Goal: Information Seeking & Learning: Check status

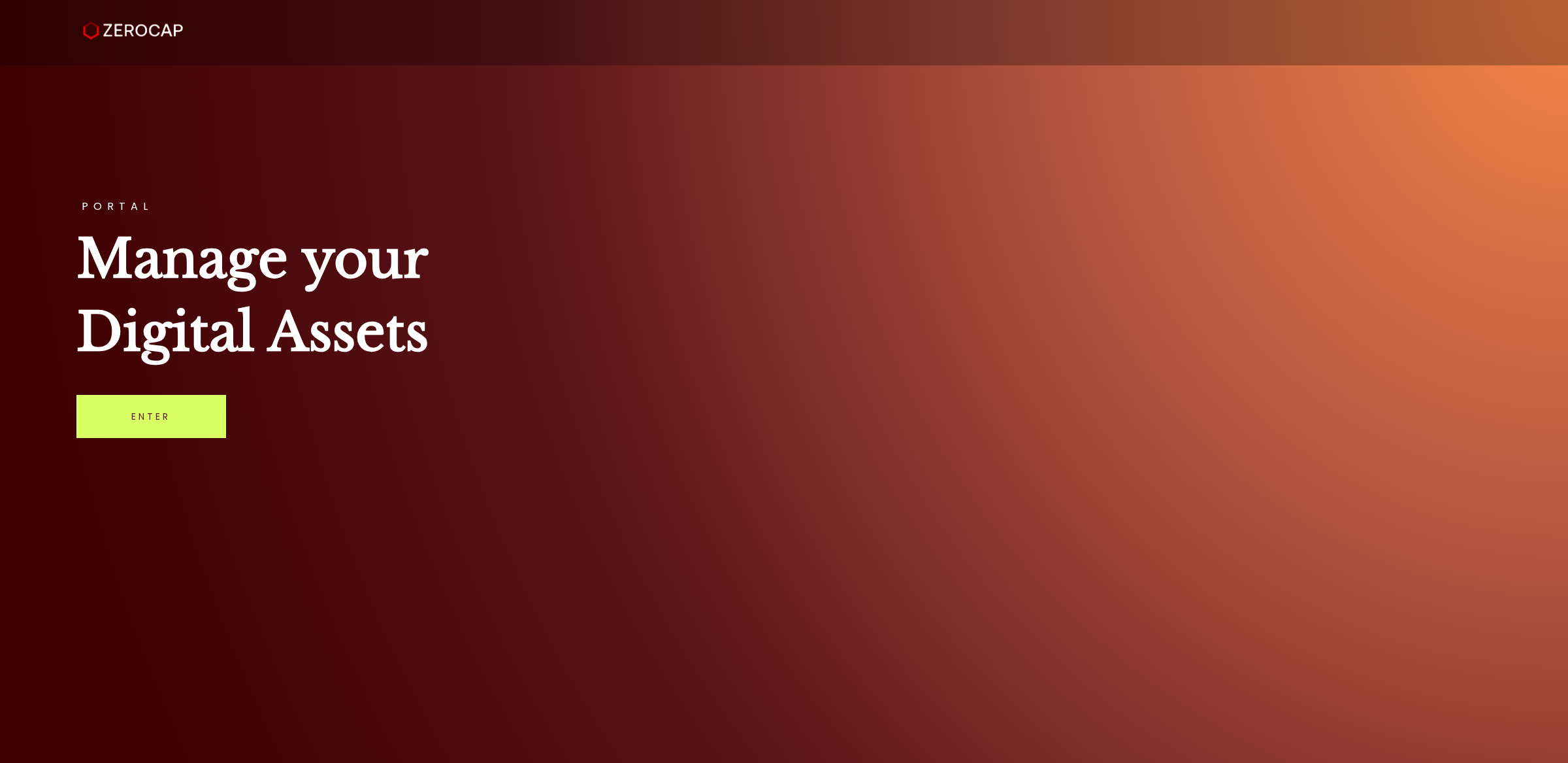
click at [128, 422] on link "Enter" at bounding box center [152, 416] width 150 height 43
click at [230, 403] on div "PORTAL Manage your Digital Assets Enter" at bounding box center [784, 382] width 1568 height 763
click at [174, 422] on link "Enter" at bounding box center [152, 416] width 150 height 43
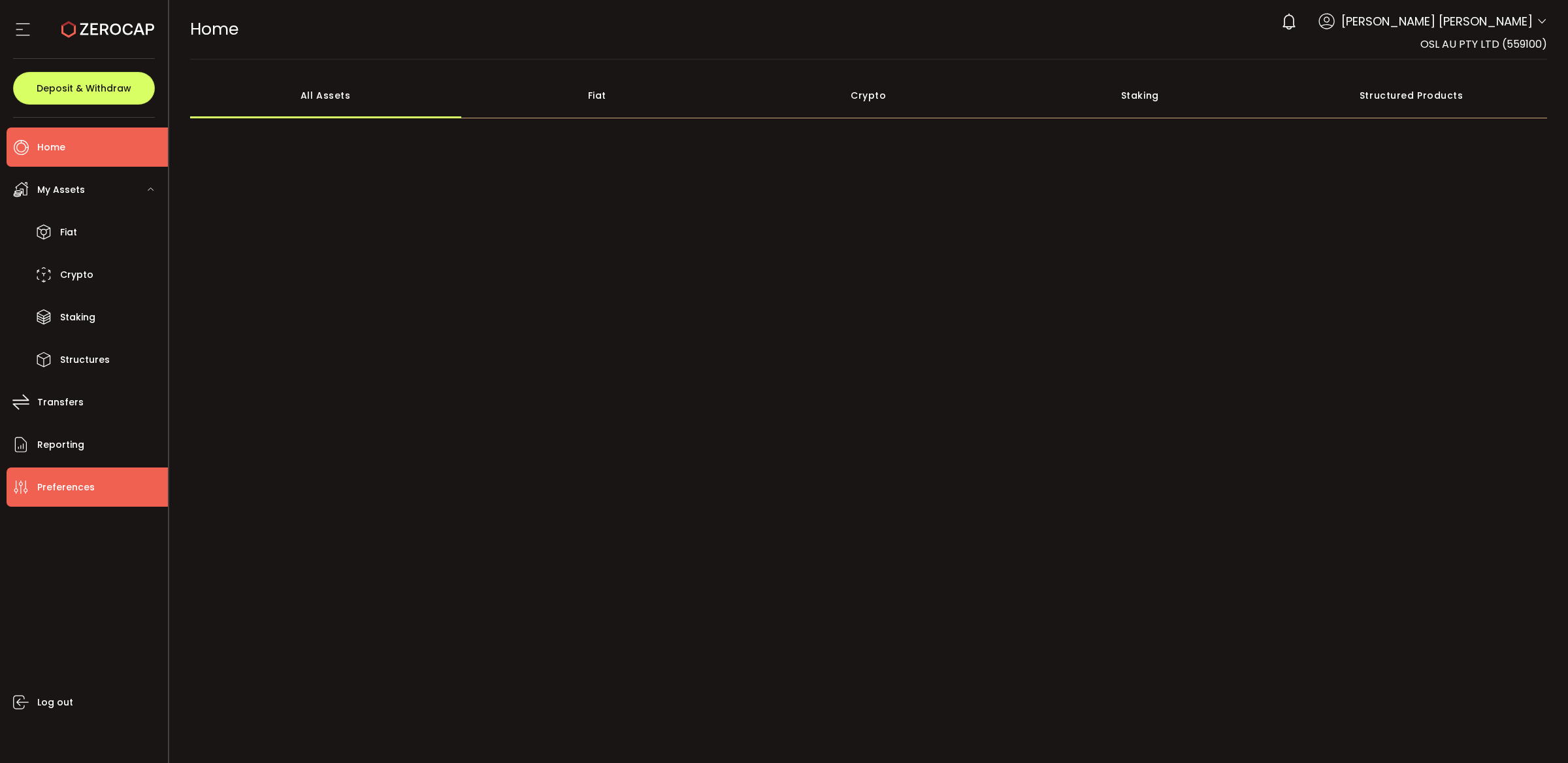
click at [82, 487] on span "Preferences" at bounding box center [66, 487] width 58 height 19
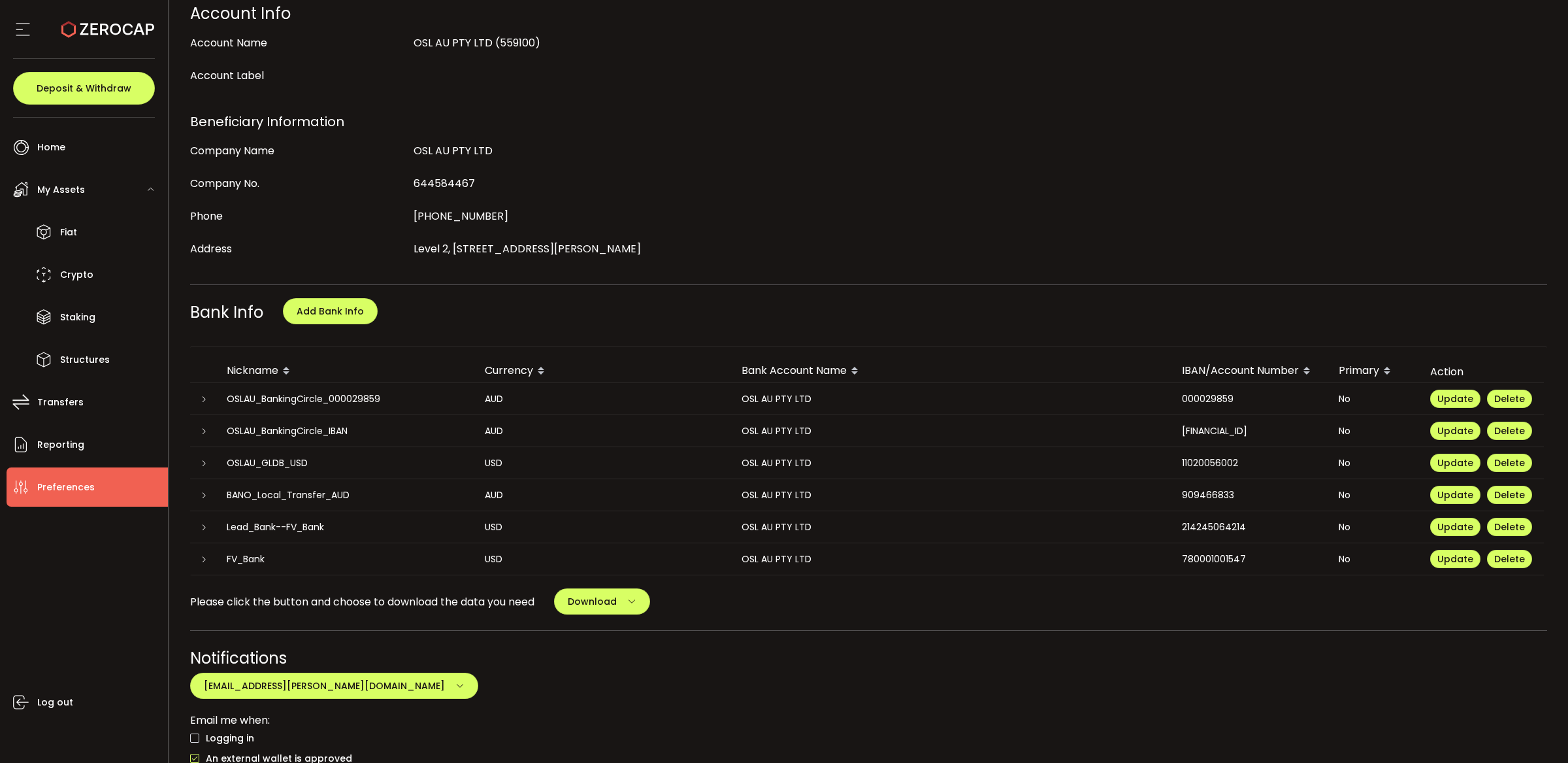
scroll to position [368, 0]
drag, startPoint x: 289, startPoint y: 523, endPoint x: 308, endPoint y: 524, distance: 19.0
click at [308, 524] on div "Lead_Bank--FV_Bank" at bounding box center [345, 527] width 258 height 15
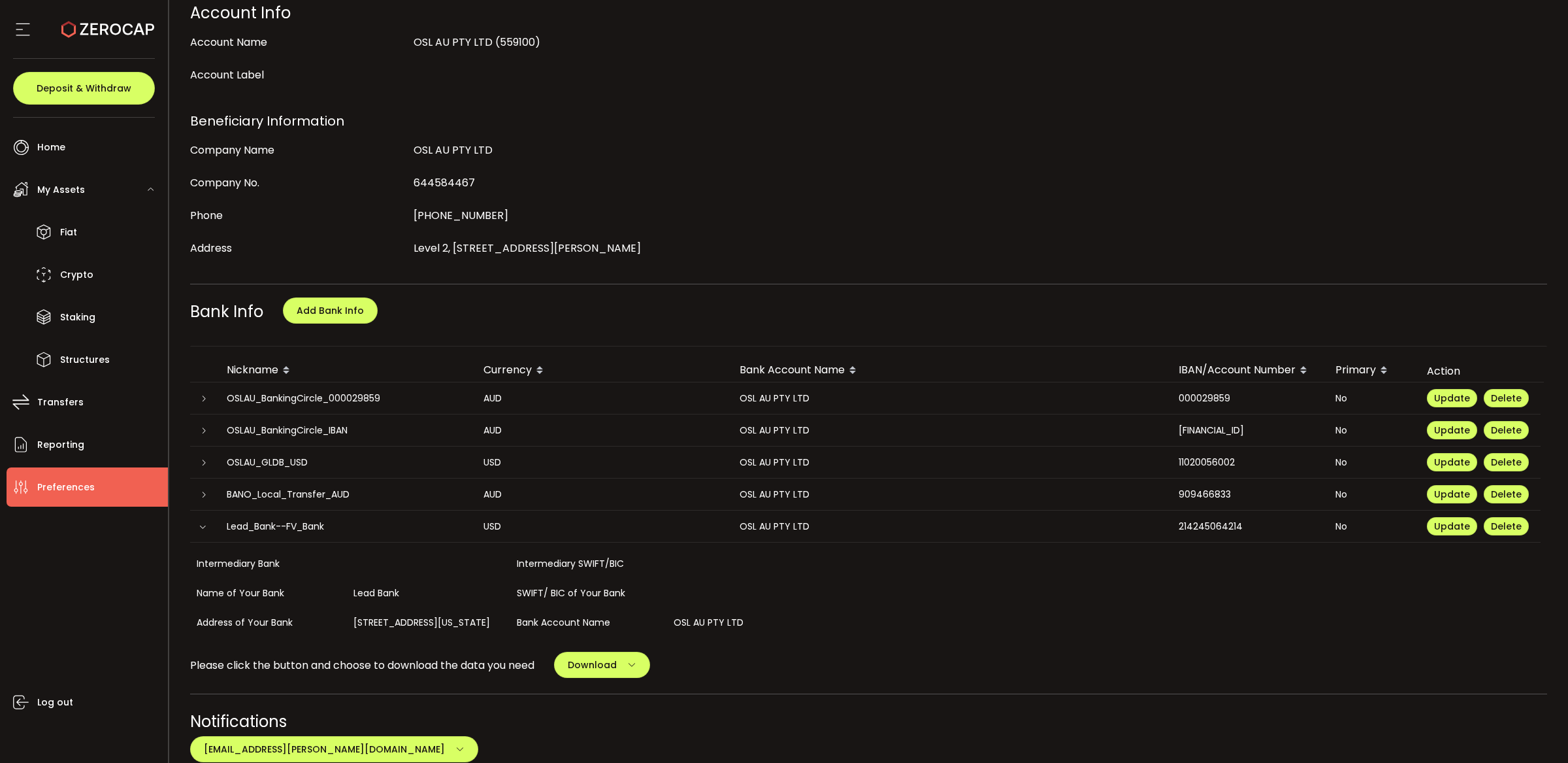
click at [308, 524] on div "Lead_Bank--FV_Bank" at bounding box center [345, 527] width 257 height 15
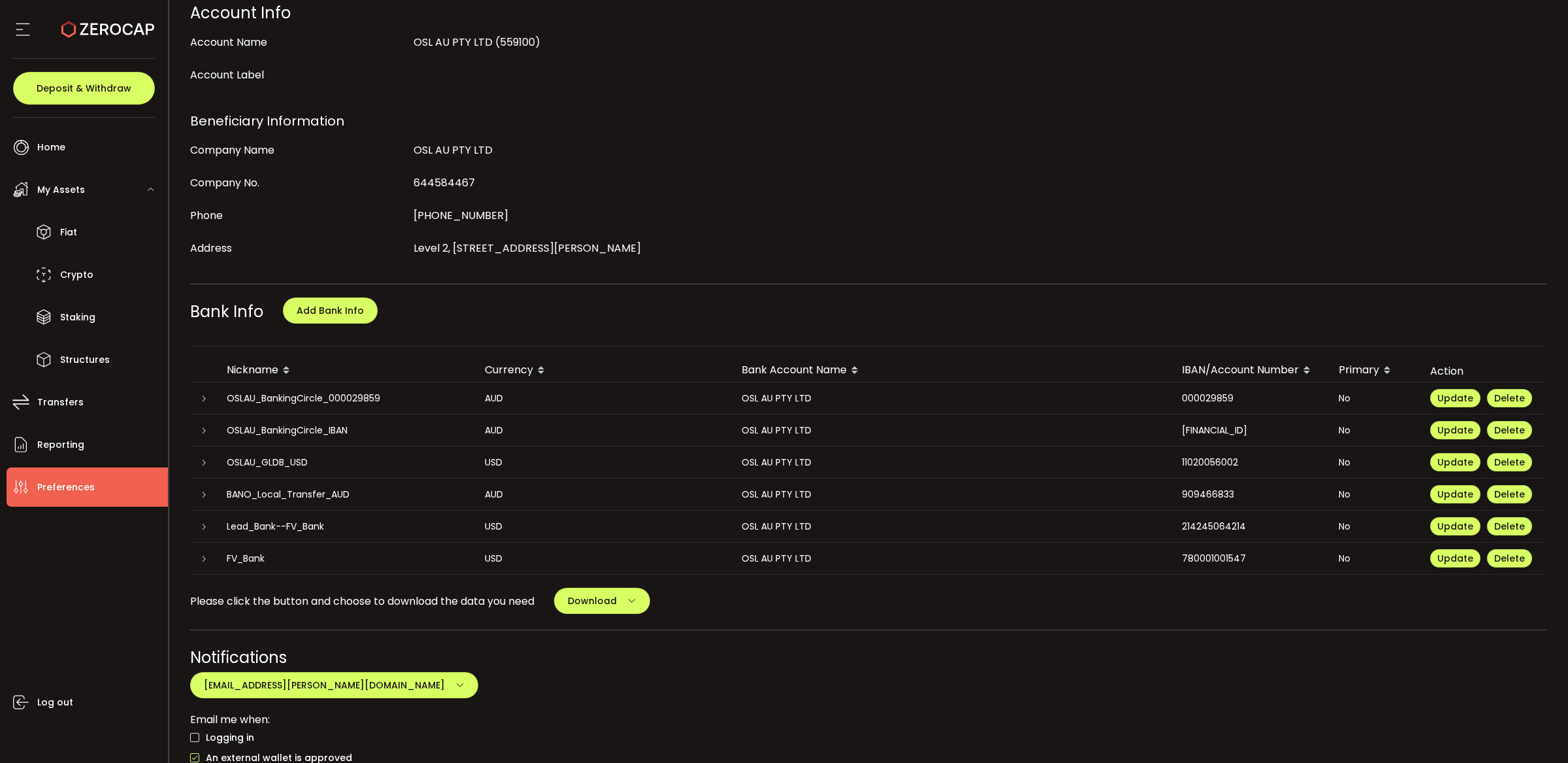
click at [318, 551] on div "FV_Bank" at bounding box center [345, 559] width 258 height 15
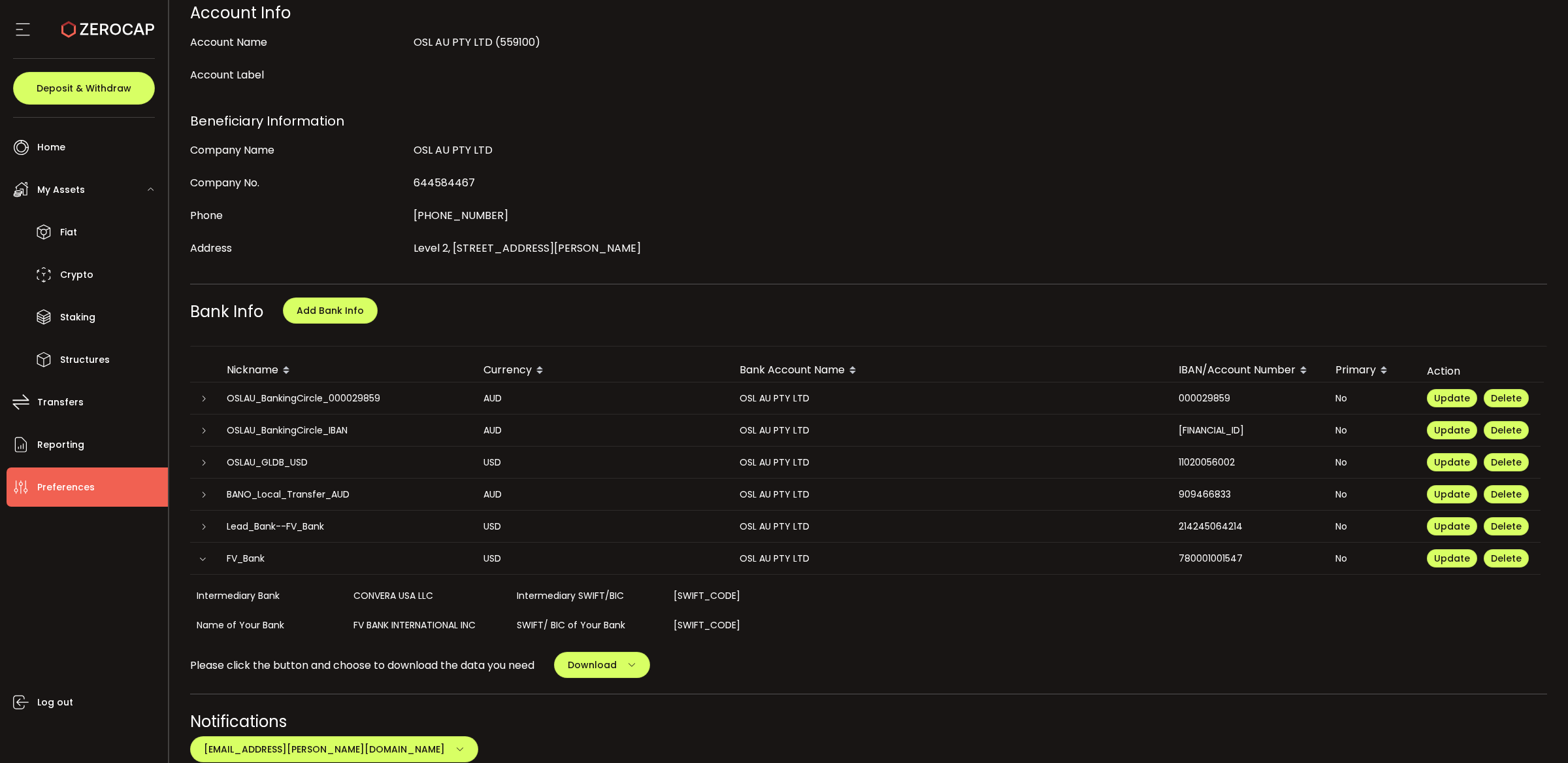
click at [278, 519] on div "Lead_Bank--FV_Bank" at bounding box center [345, 527] width 257 height 15
click at [303, 527] on div "Lead_Bank--FV_Bank" at bounding box center [345, 527] width 257 height 15
click at [273, 575] on td "Intermediary Bank CONVERA USA LLC Intermediary SWIFT/BIC [SWIFT_CODE] Name of Y…" at bounding box center [866, 662] width 1351 height 175
click at [282, 552] on div "FV_Bank" at bounding box center [345, 559] width 257 height 15
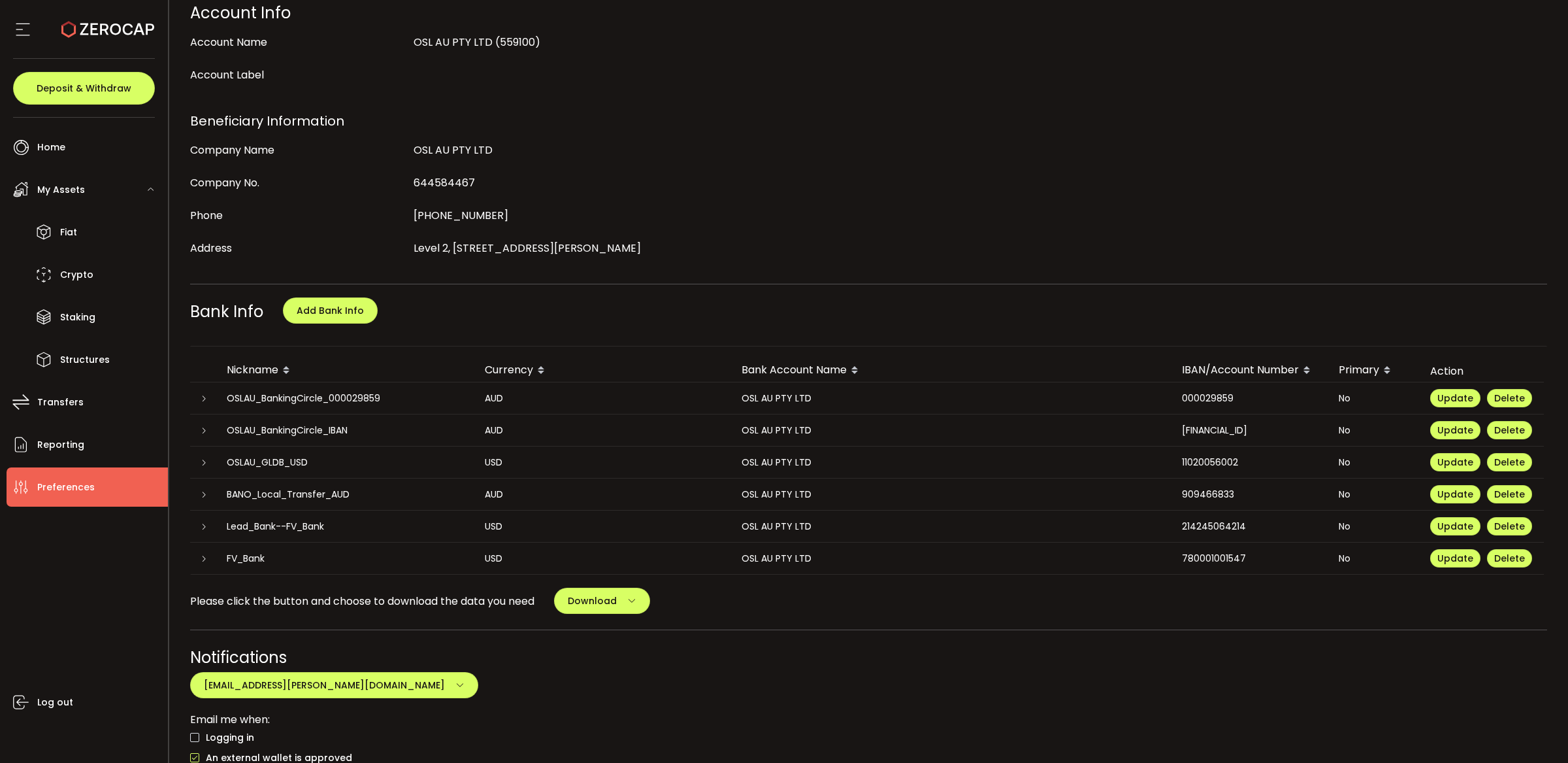
click at [282, 552] on div "FV_Bank" at bounding box center [345, 559] width 258 height 15
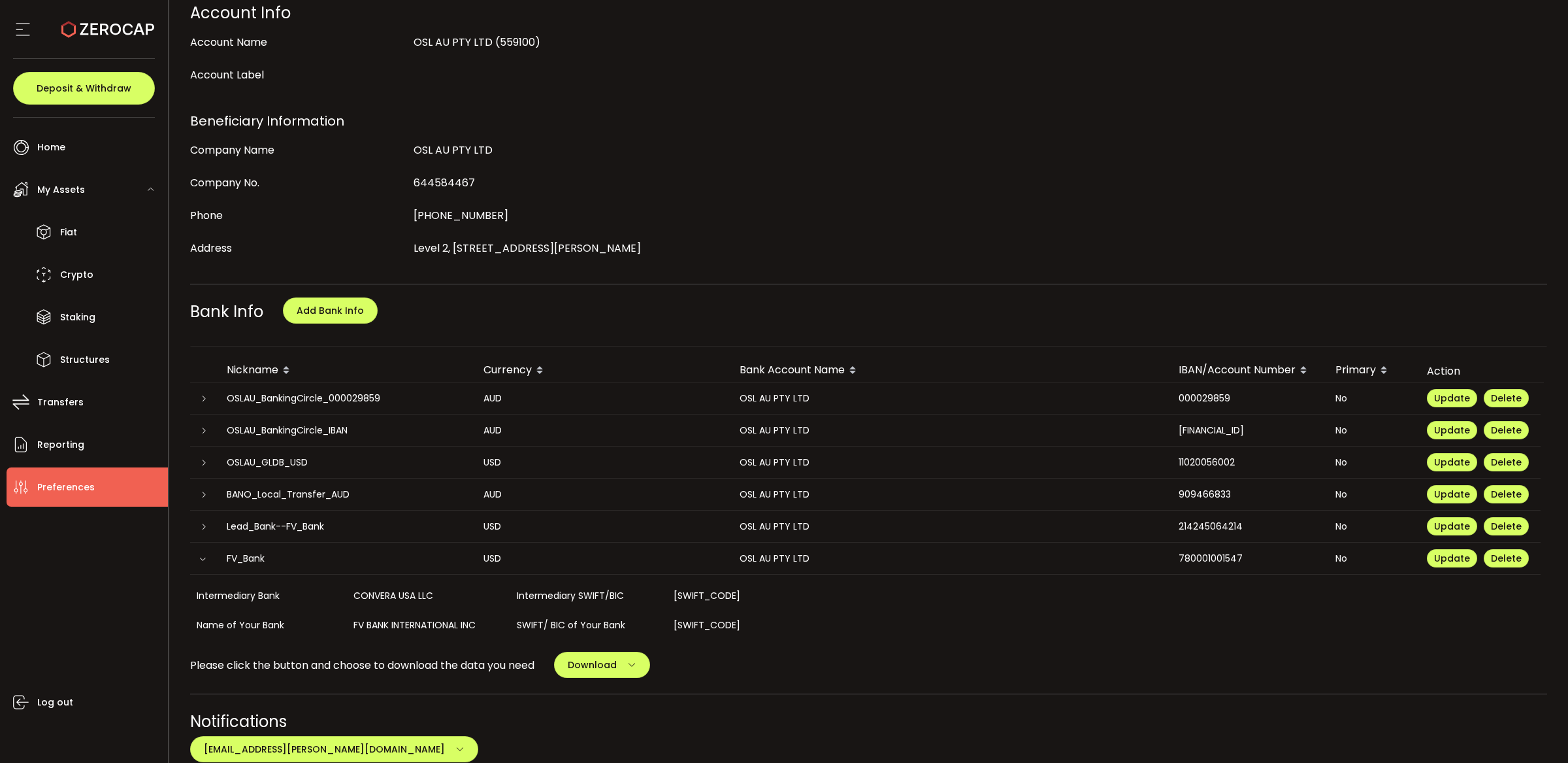
drag, startPoint x: 373, startPoint y: 592, endPoint x: 403, endPoint y: 592, distance: 30.0
click at [403, 592] on div "CONVERA USA LLC" at bounding box center [428, 596] width 163 height 30
drag, startPoint x: 425, startPoint y: 592, endPoint x: 396, endPoint y: 596, distance: 29.3
click at [396, 596] on div "CONVERA USA LLC" at bounding box center [428, 596] width 163 height 30
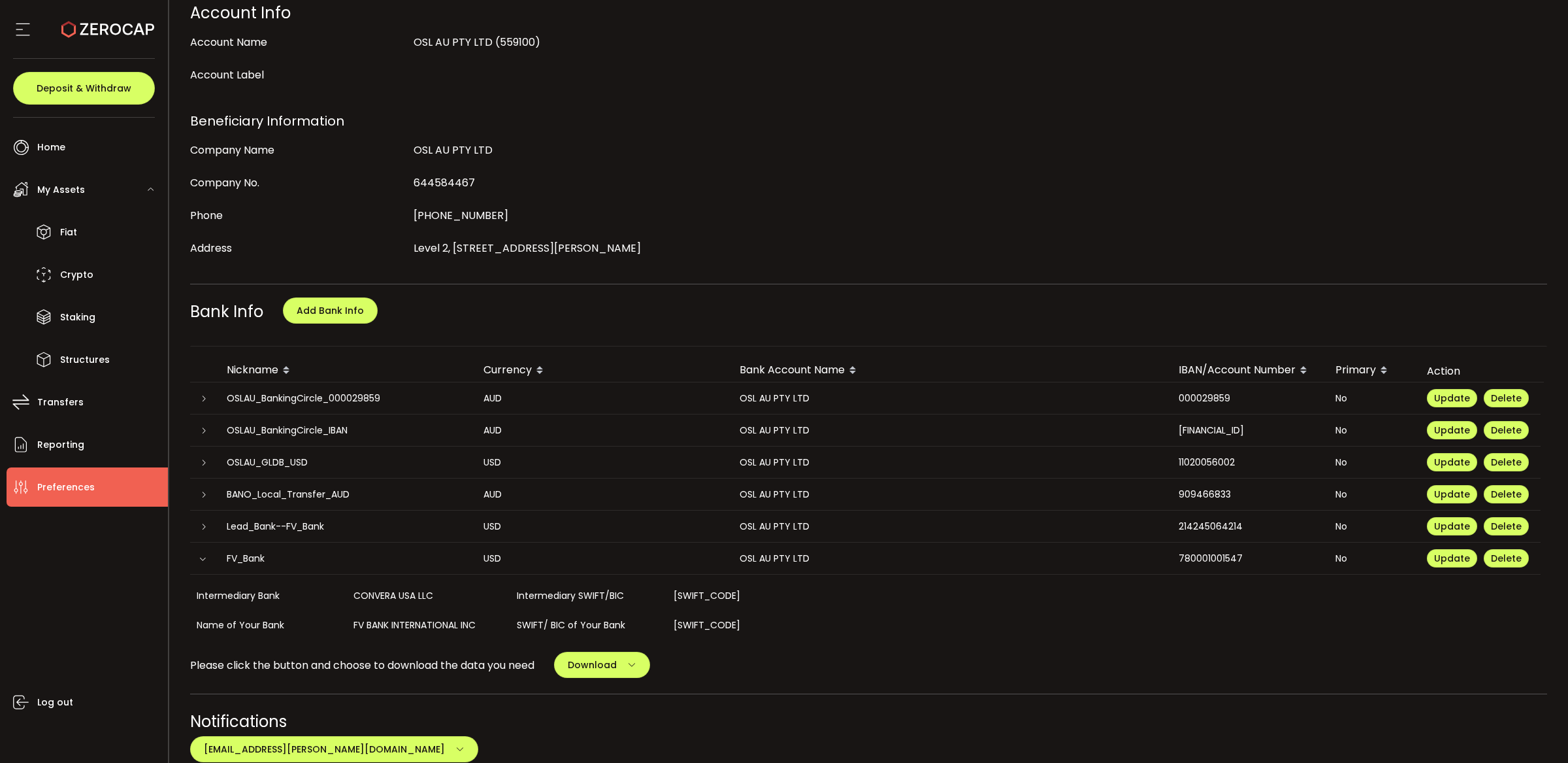
click at [394, 596] on div "CONVERA USA LLC" at bounding box center [428, 596] width 163 height 30
drag, startPoint x: 358, startPoint y: 592, endPoint x: 395, endPoint y: 594, distance: 37.1
click at [395, 594] on div "CONVERA USA LLC" at bounding box center [428, 596] width 163 height 30
drag, startPoint x: 380, startPoint y: 595, endPoint x: 406, endPoint y: 593, distance: 26.1
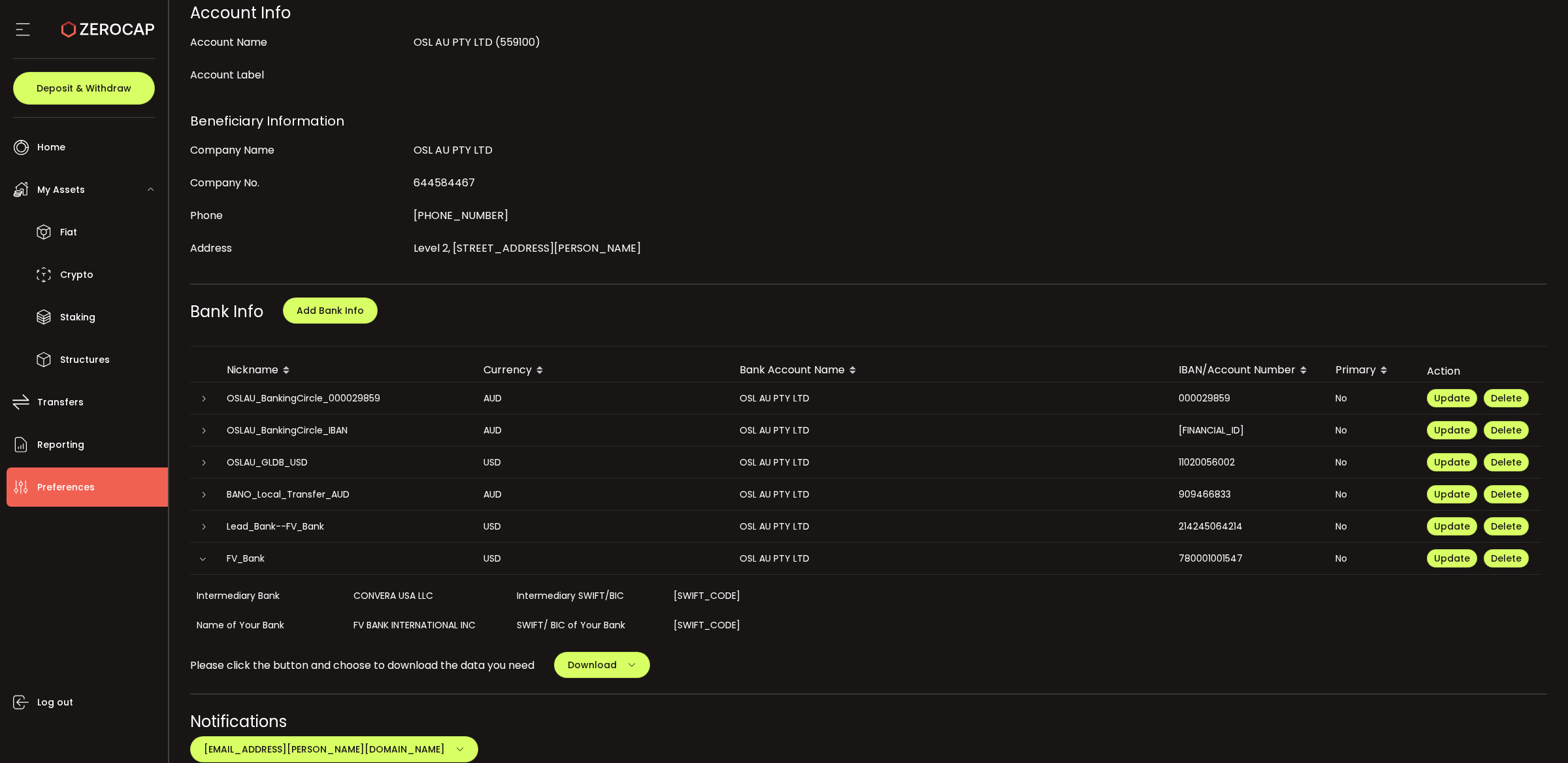
click at [406, 593] on div "CONVERA USA LLC" at bounding box center [428, 596] width 163 height 30
drag, startPoint x: 413, startPoint y: 591, endPoint x: 404, endPoint y: 591, distance: 9.0
click at [404, 591] on div "CONVERA USA LLC" at bounding box center [428, 596] width 163 height 30
click at [377, 592] on div "CONVERA USA LLC" at bounding box center [428, 596] width 163 height 30
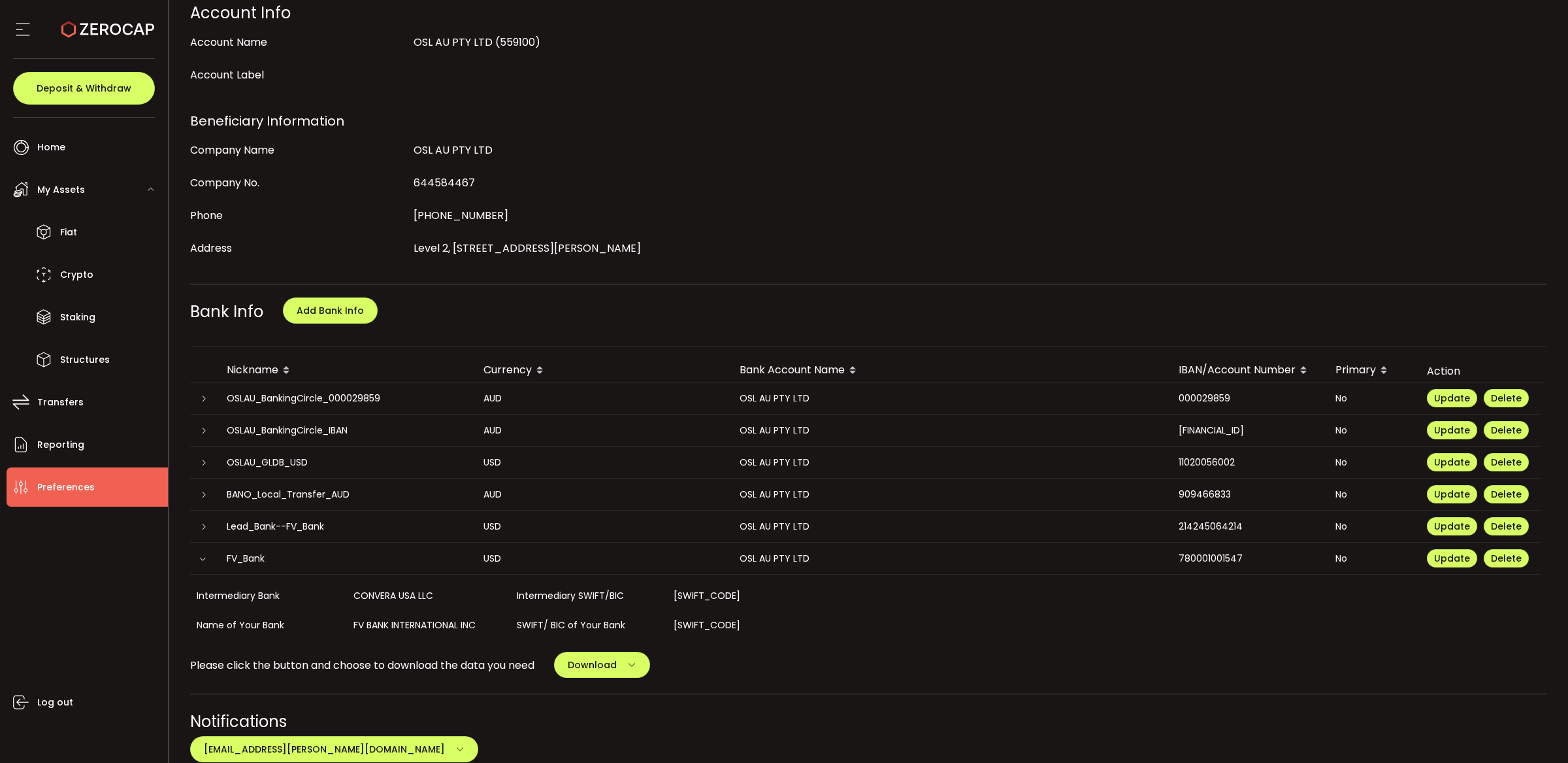
drag, startPoint x: 399, startPoint y: 592, endPoint x: 427, endPoint y: 592, distance: 28.0
click at [427, 592] on div "CONVERA USA LLC" at bounding box center [428, 596] width 163 height 30
drag, startPoint x: 415, startPoint y: 593, endPoint x: 380, endPoint y: 593, distance: 35.0
click at [380, 593] on div "CONVERA USA LLC" at bounding box center [428, 596] width 163 height 30
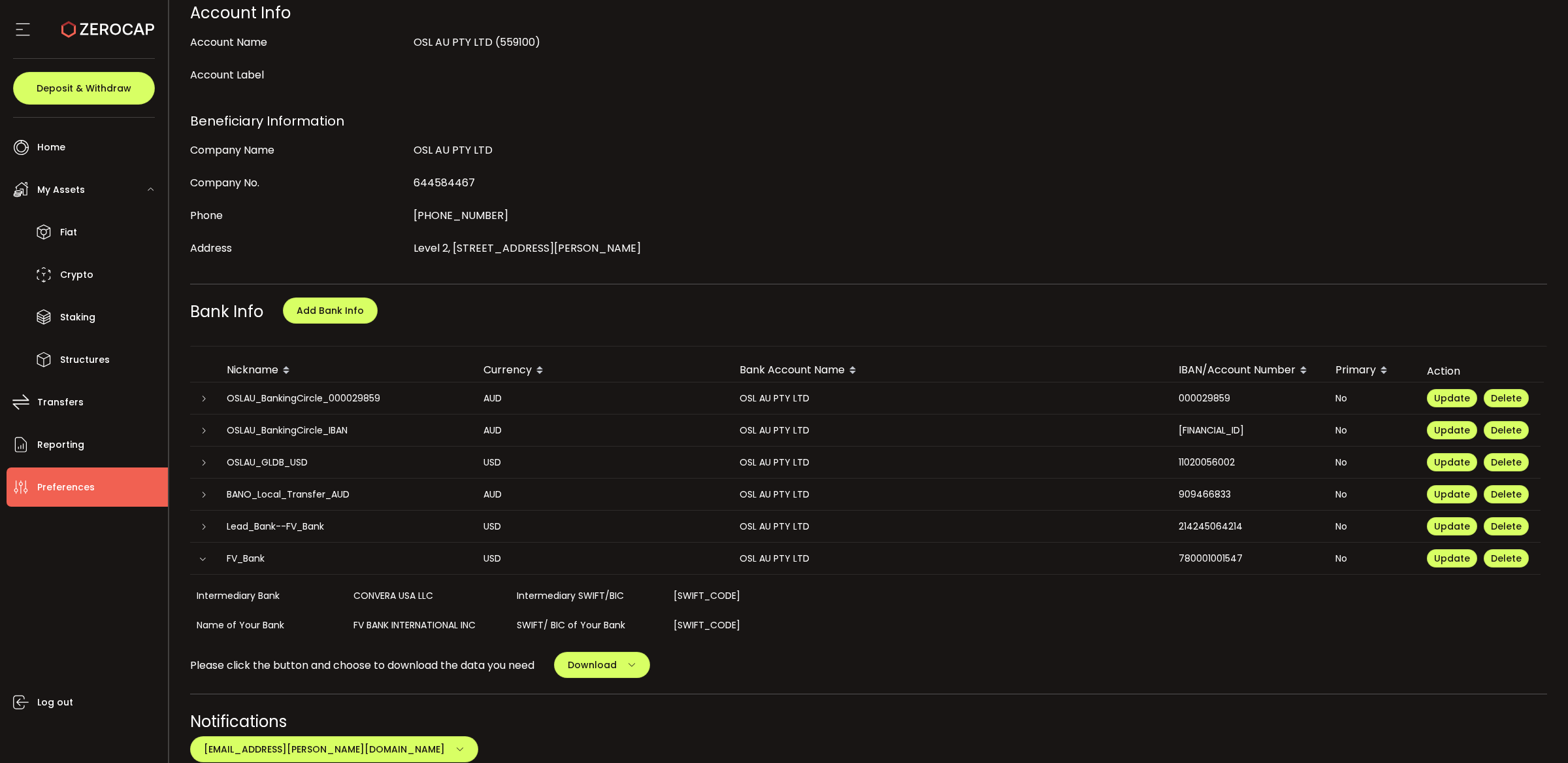
click at [380, 593] on div "CONVERA USA LLC" at bounding box center [428, 596] width 163 height 30
drag, startPoint x: 373, startPoint y: 591, endPoint x: 441, endPoint y: 590, distance: 68.0
click at [441, 590] on div "CONVERA USA LLC" at bounding box center [428, 596] width 163 height 30
drag, startPoint x: 431, startPoint y: 597, endPoint x: 413, endPoint y: 597, distance: 18.0
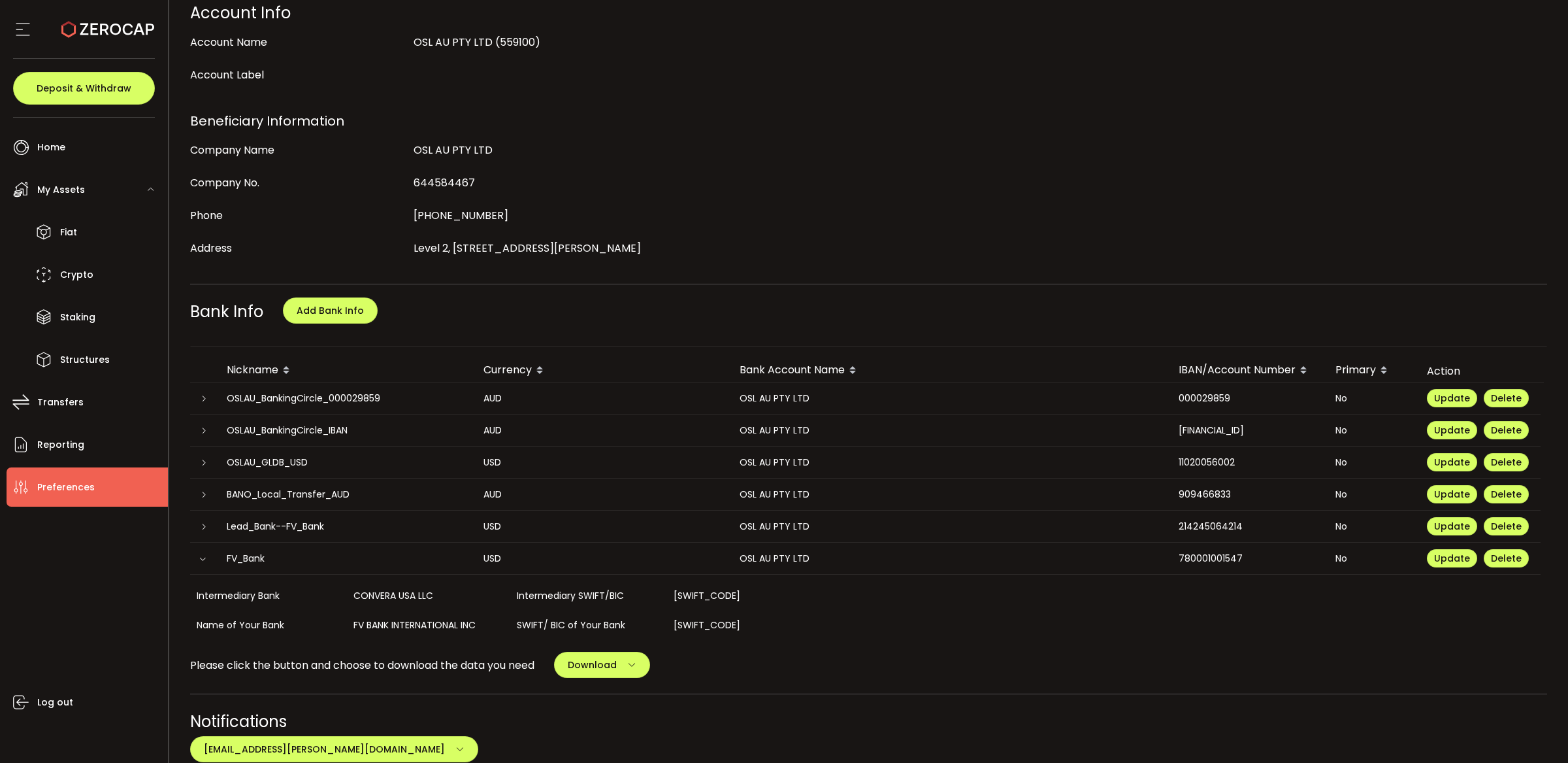
click at [418, 599] on div "CONVERA USA LLC" at bounding box center [428, 596] width 163 height 30
click at [413, 597] on div "CONVERA USA LLC" at bounding box center [428, 596] width 163 height 30
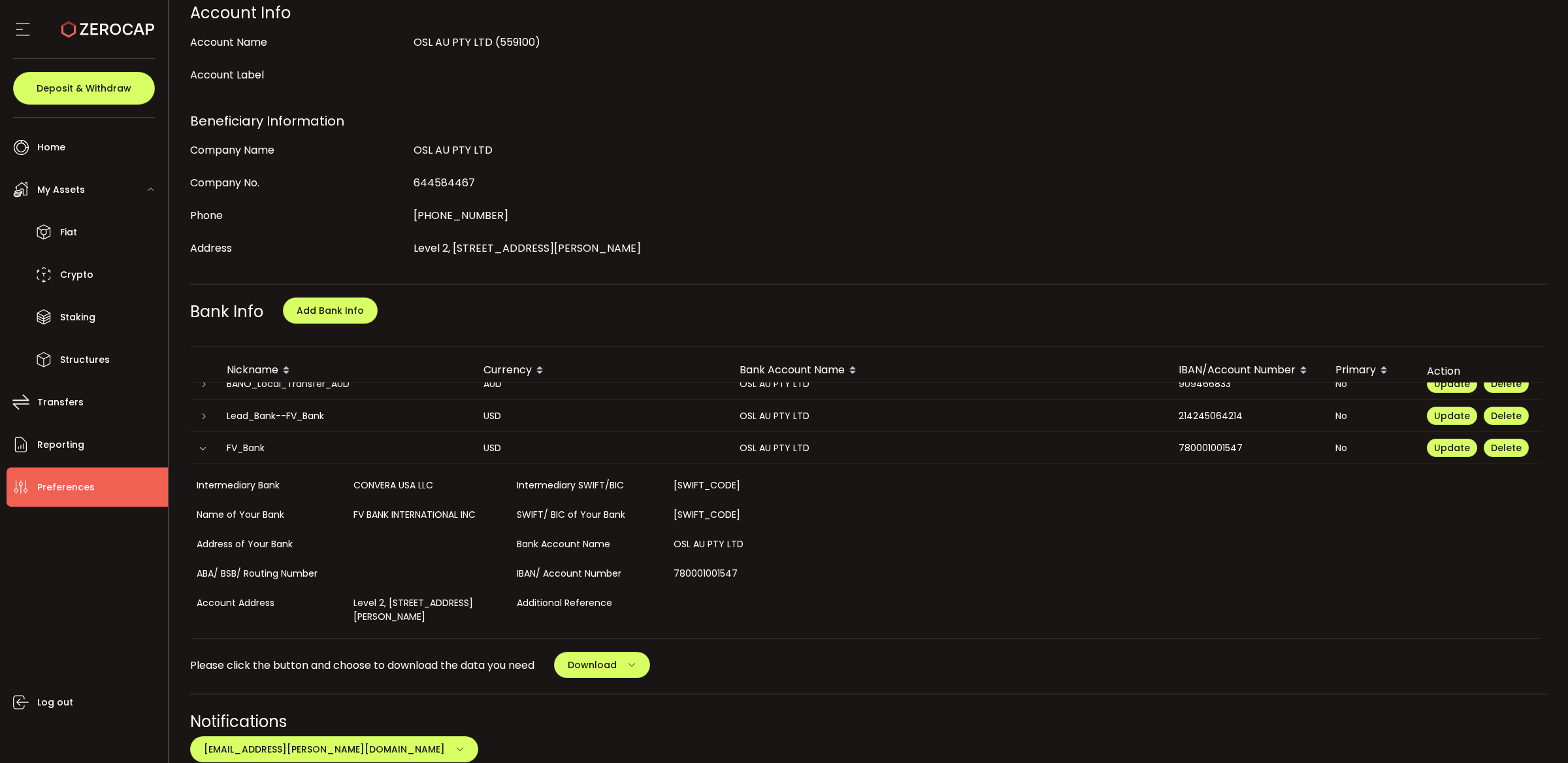
scroll to position [115, 0]
click at [204, 413] on icon at bounding box center [204, 417] width 8 height 8
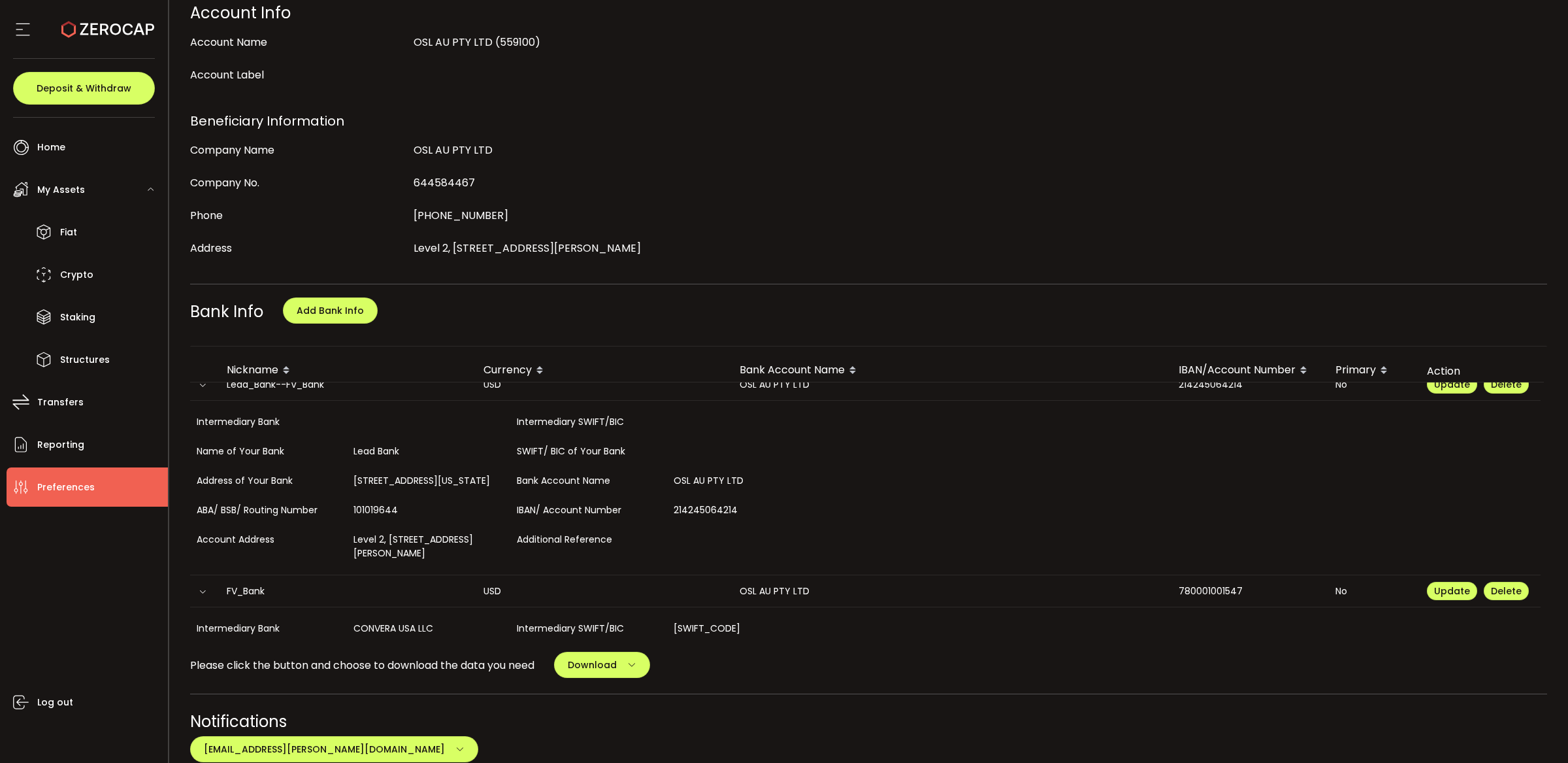
scroll to position [145, 0]
click at [202, 592] on icon at bounding box center [203, 588] width 8 height 8
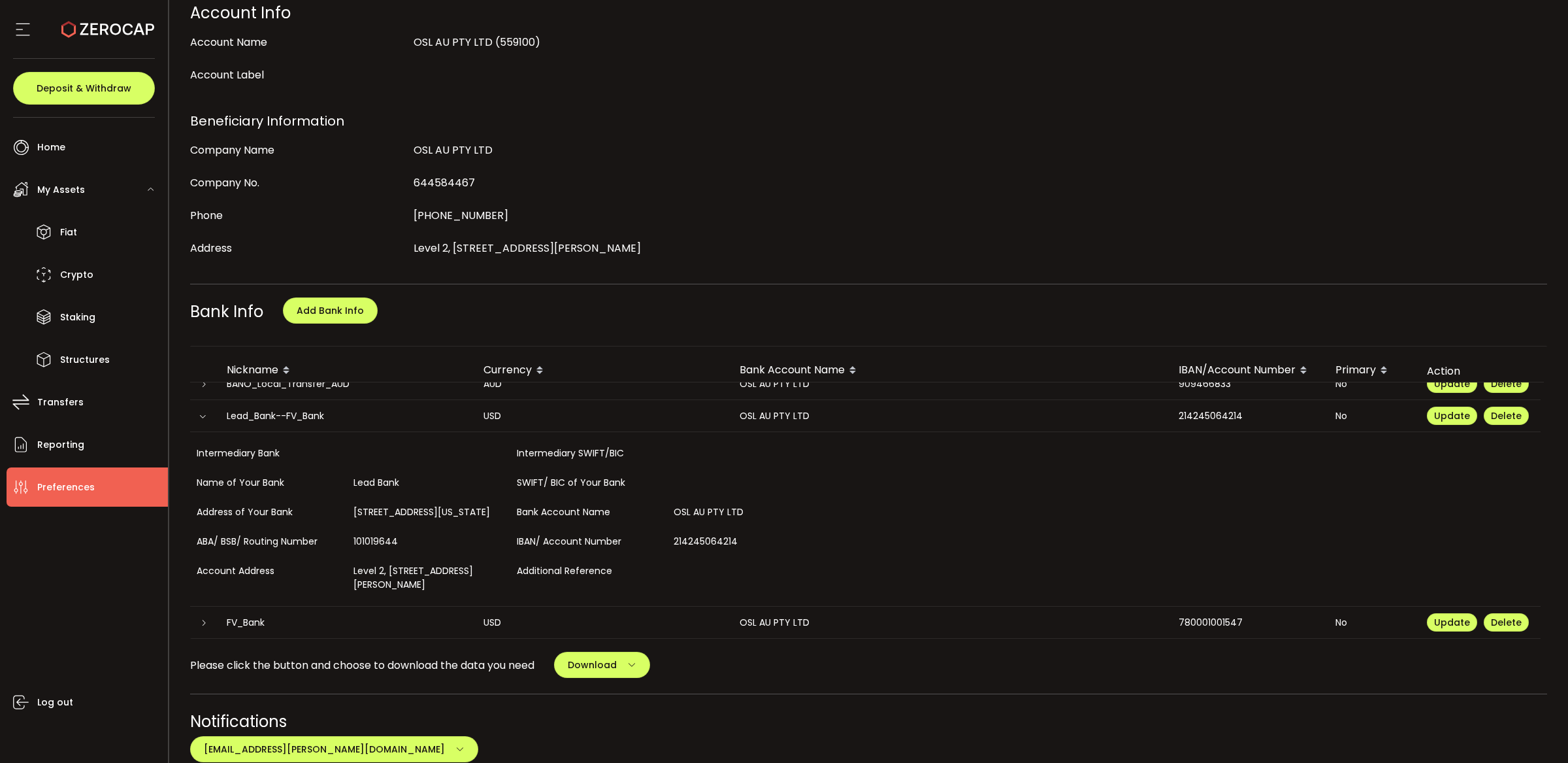
scroll to position [128, 0]
click at [200, 413] on icon at bounding box center [203, 417] width 8 height 8
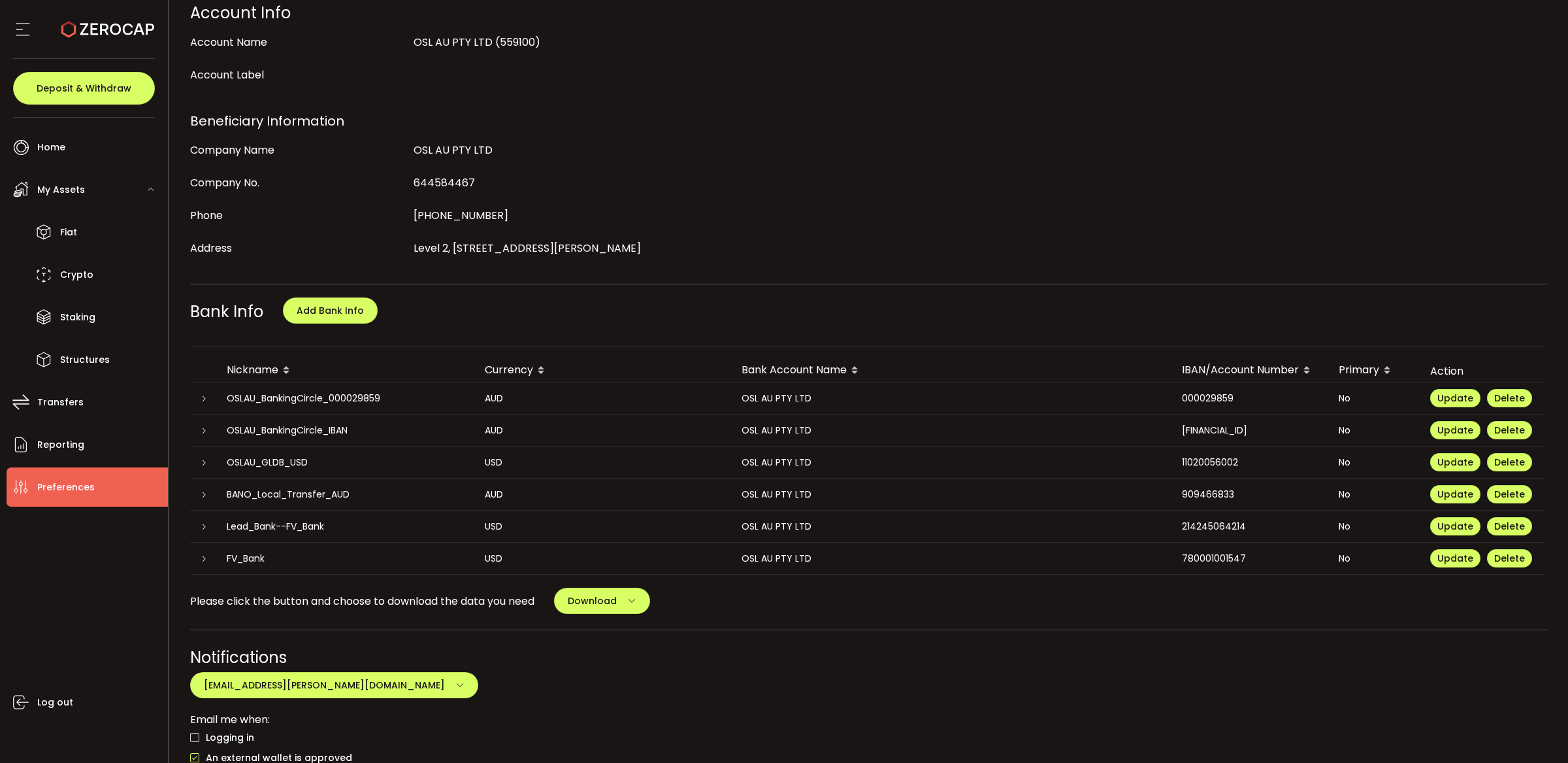
scroll to position [0, 0]
click at [211, 520] on div at bounding box center [203, 527] width 26 height 13
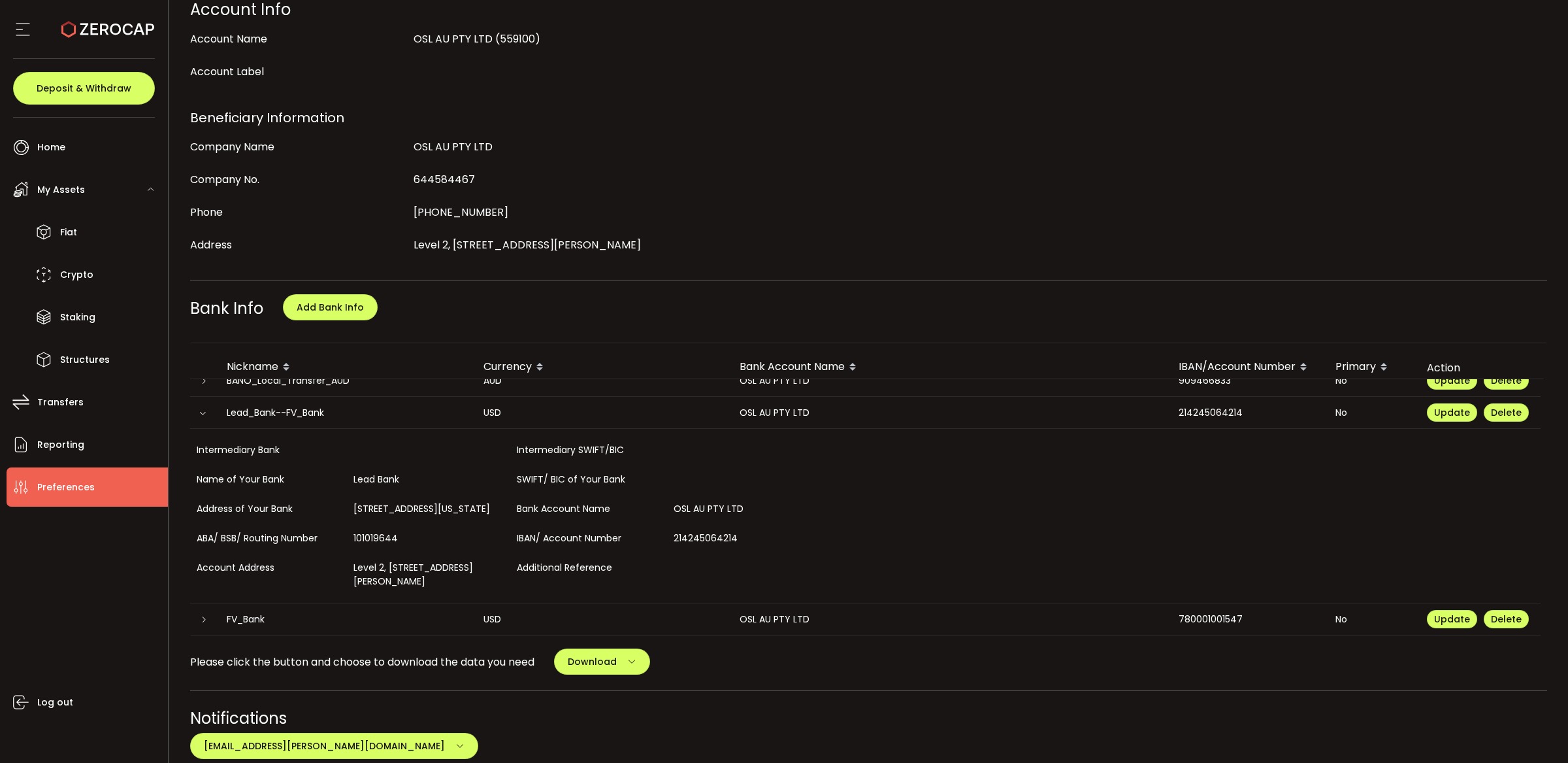
scroll to position [375, 0]
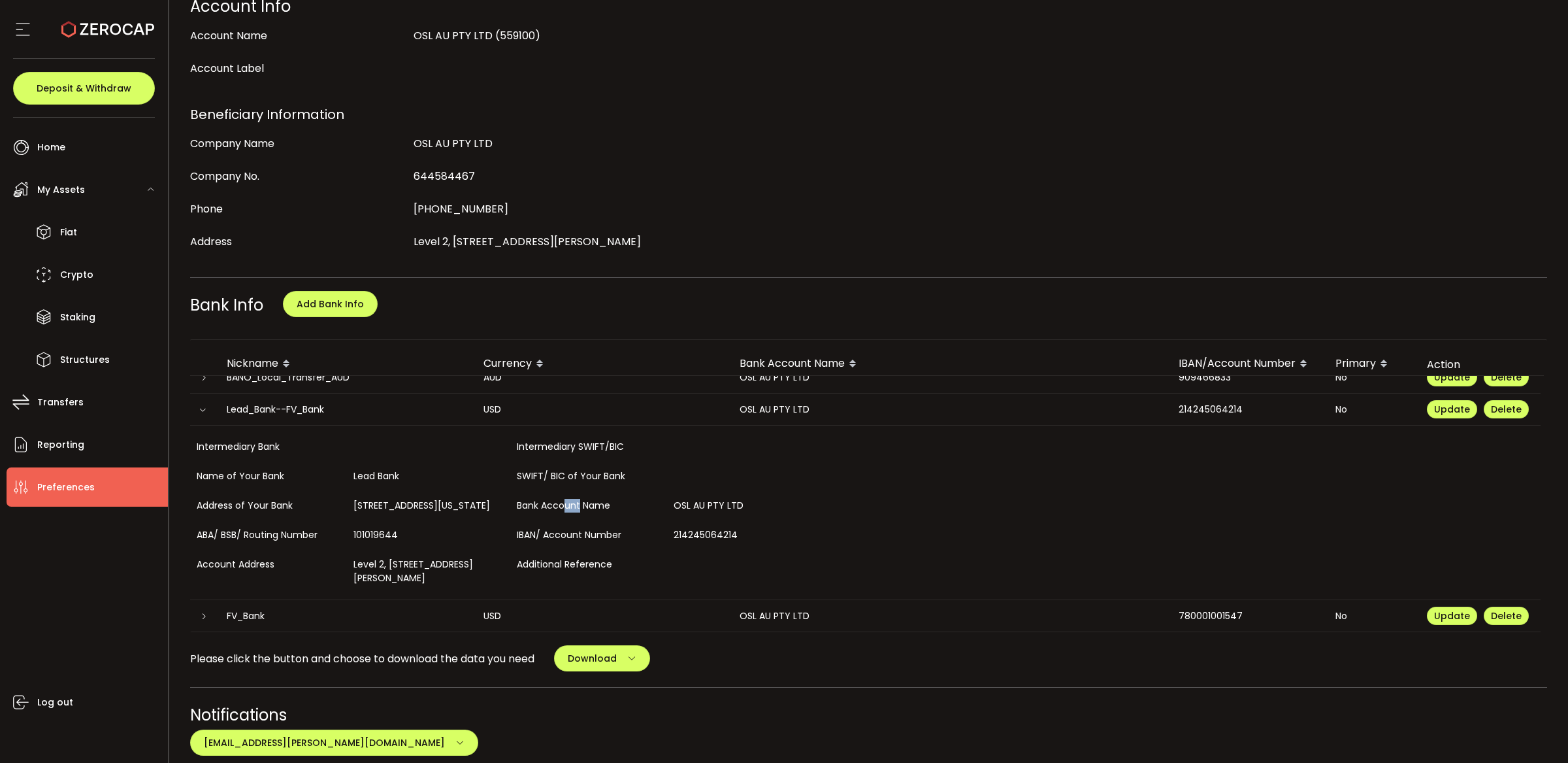
drag, startPoint x: 566, startPoint y: 478, endPoint x: 578, endPoint y: 480, distance: 12.2
click at [581, 491] on div "Bank Account Name" at bounding box center [589, 506] width 156 height 30
click at [205, 612] on icon at bounding box center [204, 616] width 8 height 8
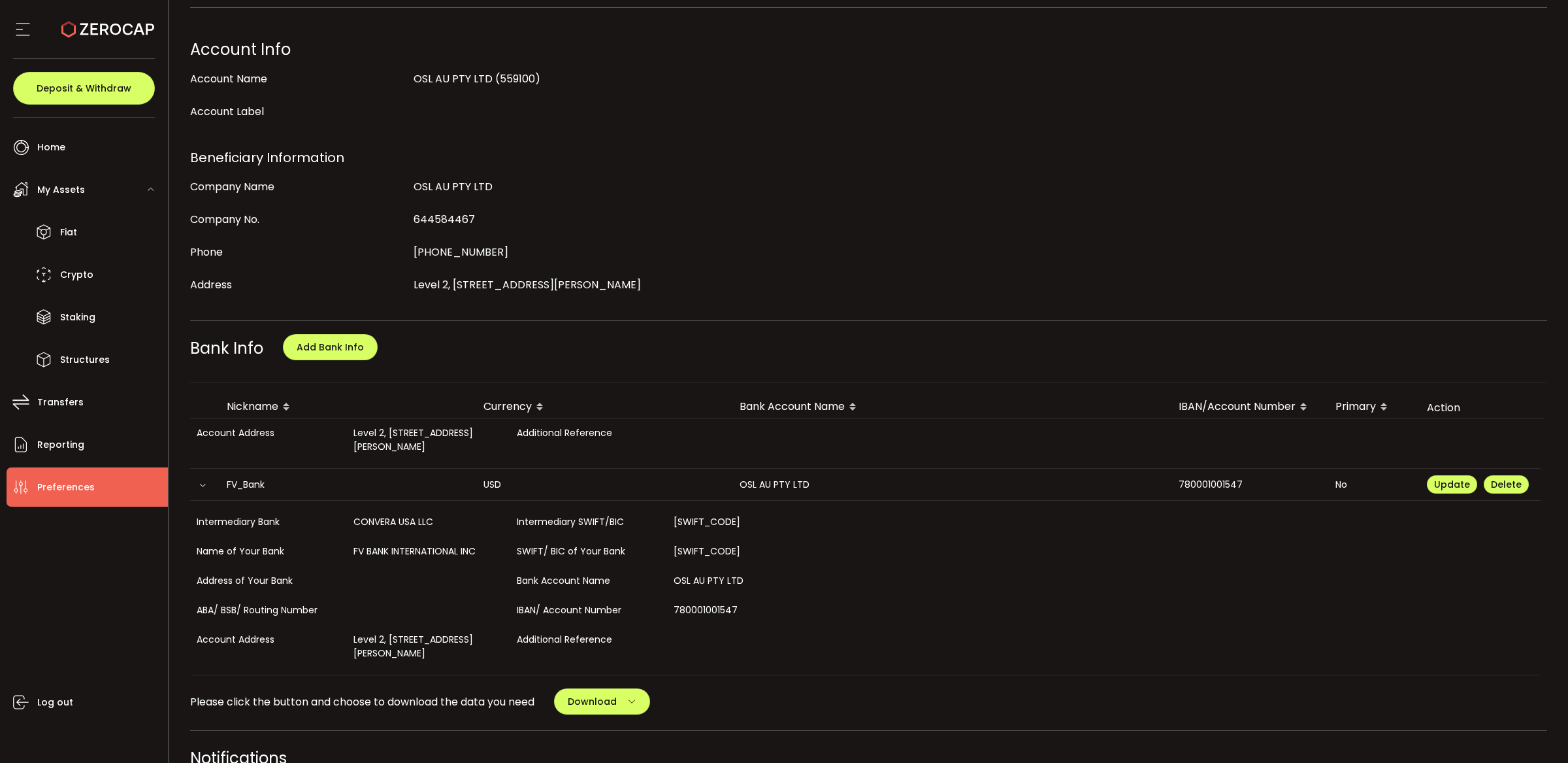
scroll to position [454, 0]
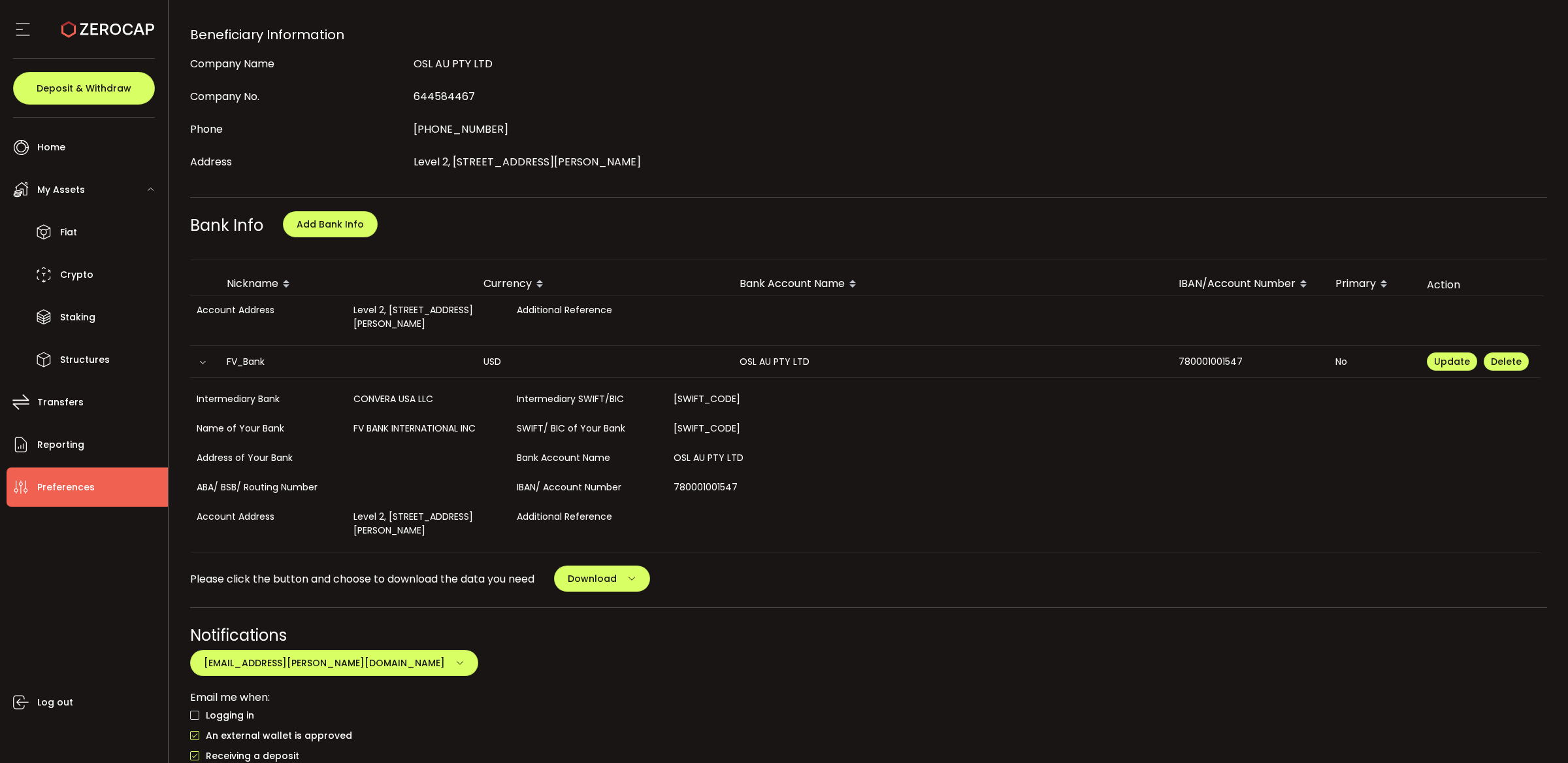
click at [201, 358] on icon at bounding box center [203, 363] width 8 height 8
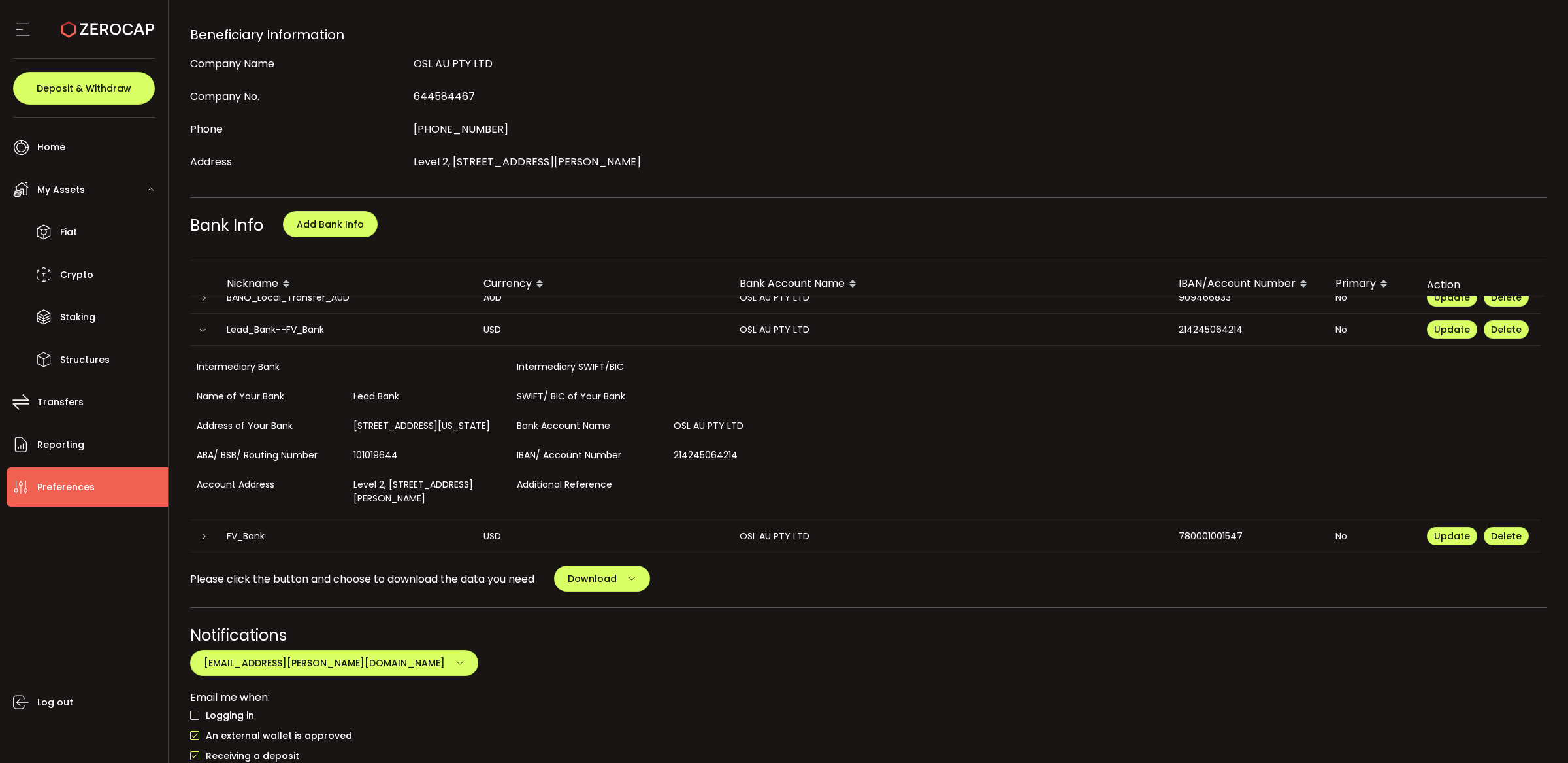
scroll to position [56, 0]
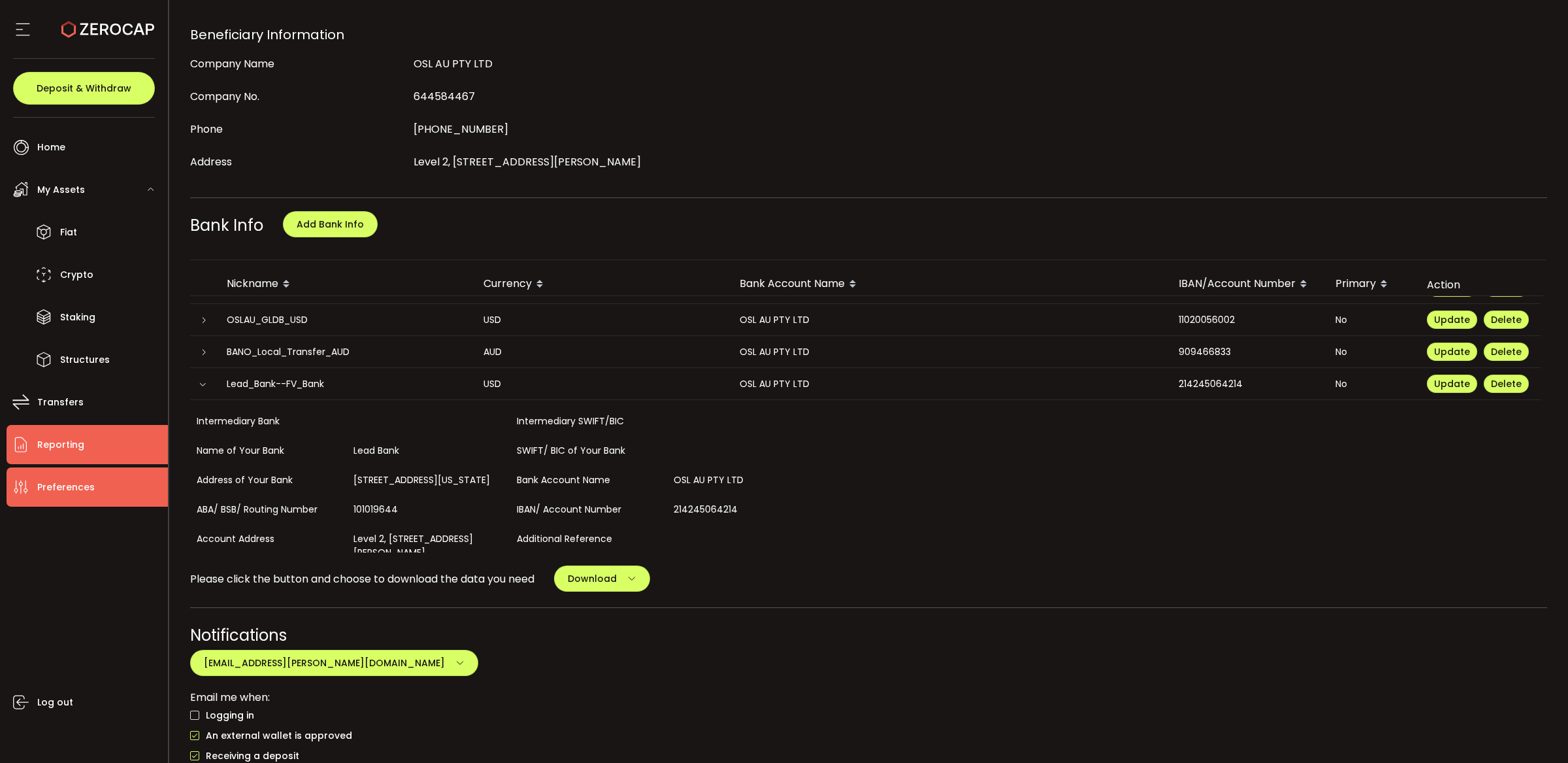
click at [82, 441] on span "Reporting" at bounding box center [60, 444] width 47 height 19
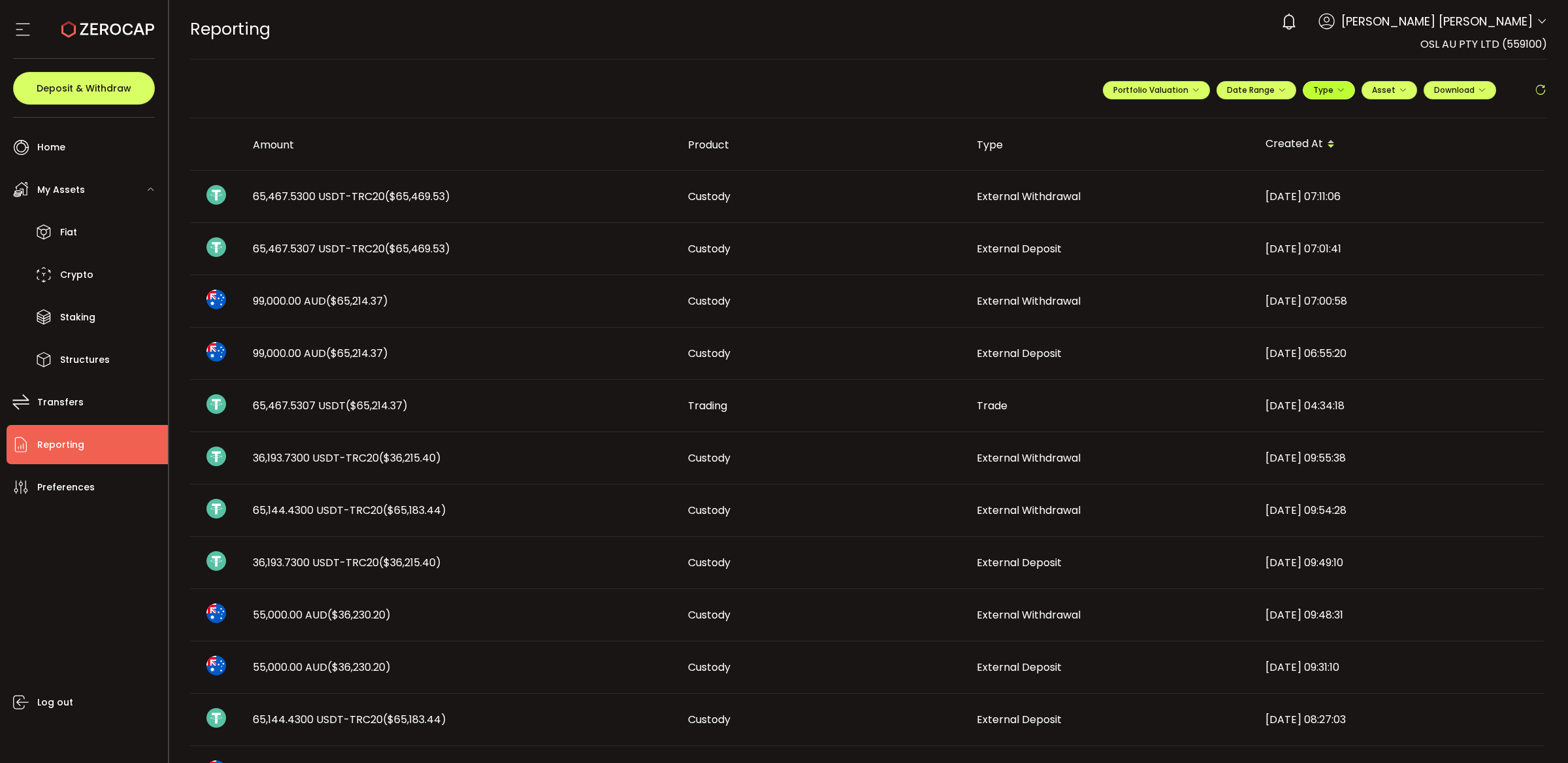
click at [1322, 91] on span "Type" at bounding box center [1328, 89] width 31 height 11
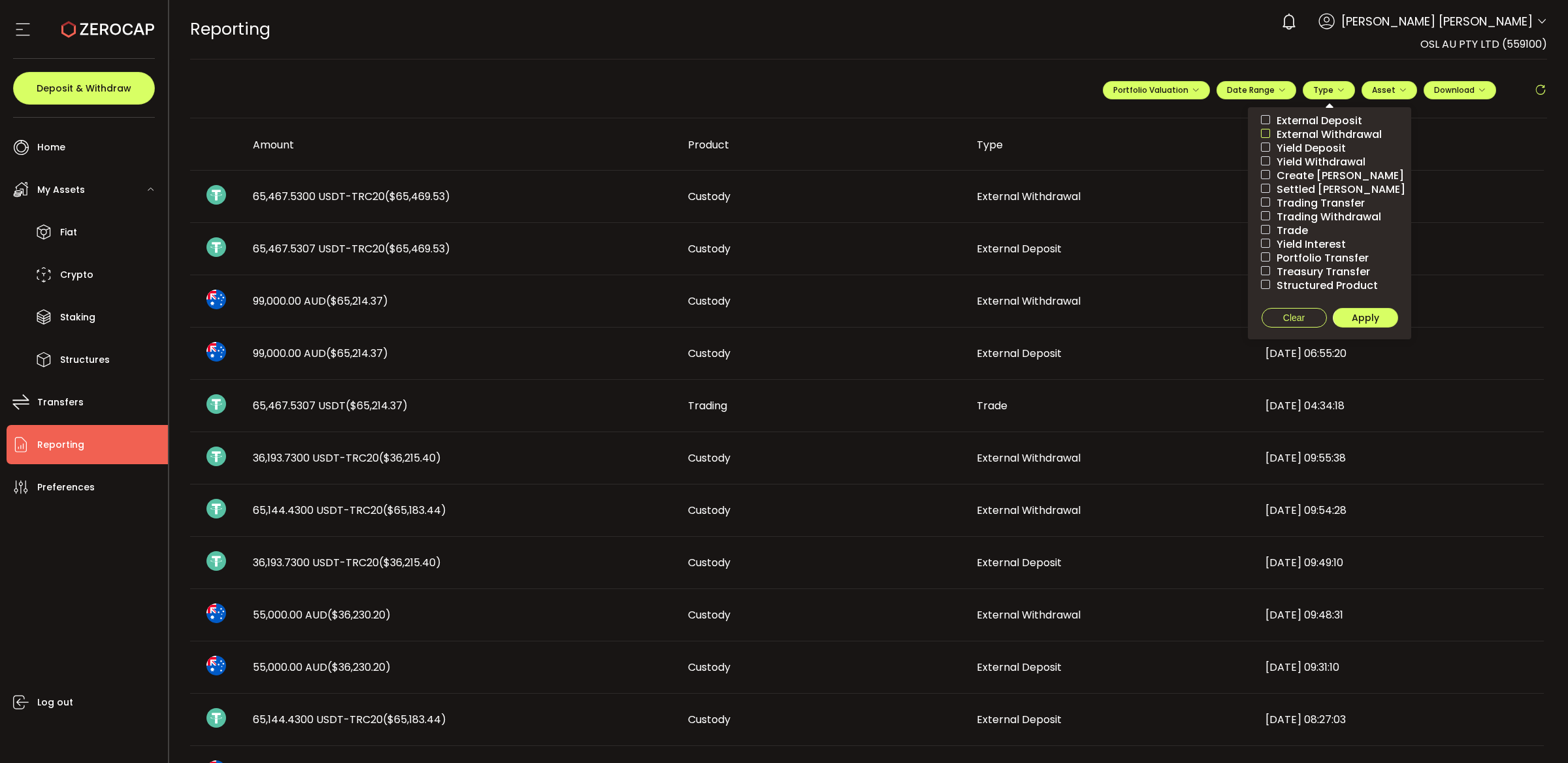
click at [1261, 134] on span at bounding box center [1265, 133] width 9 height 9
click at [1359, 316] on span "Apply" at bounding box center [1365, 318] width 27 height 13
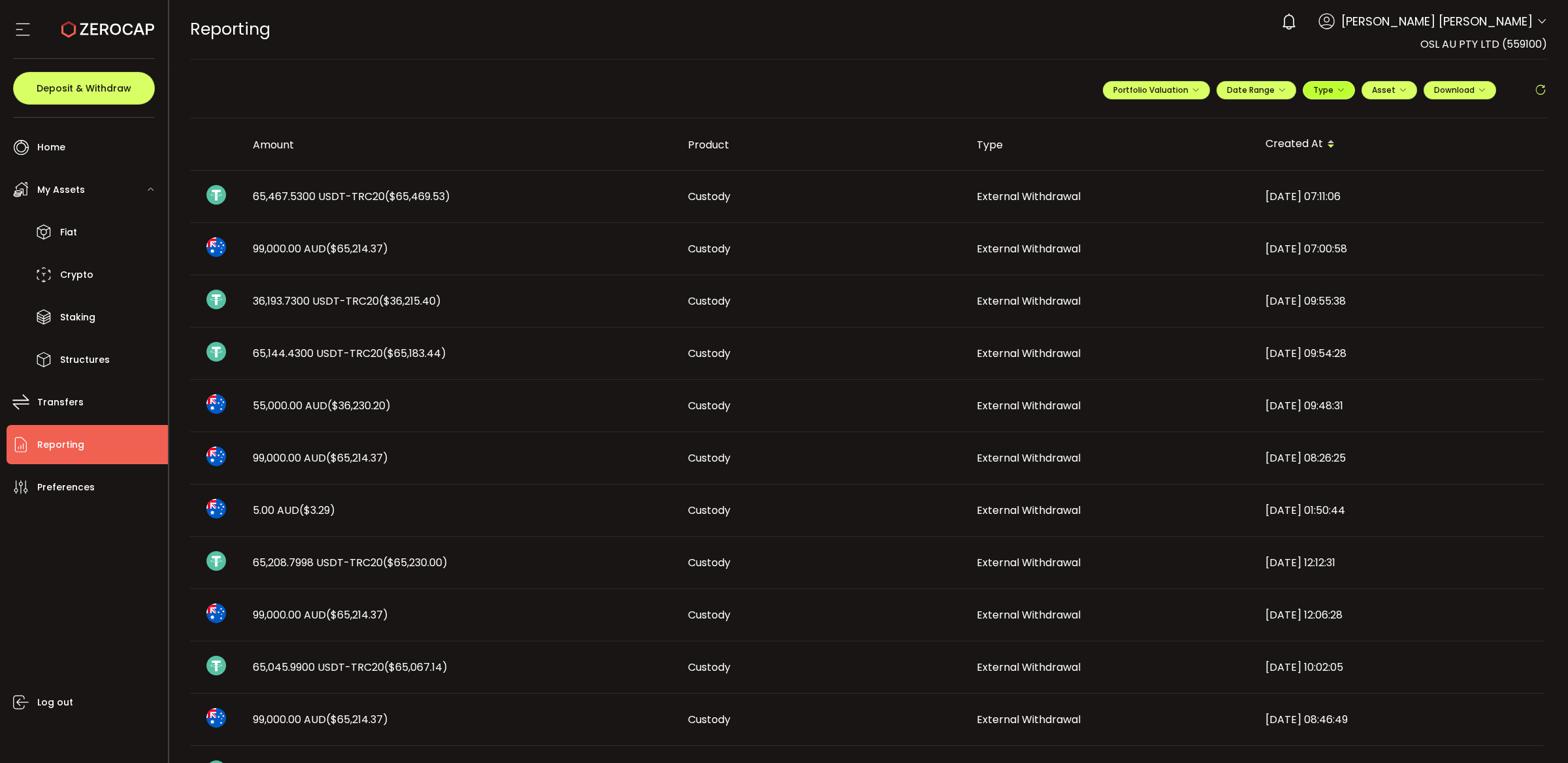
click at [1313, 90] on span "Type" at bounding box center [1328, 89] width 31 height 11
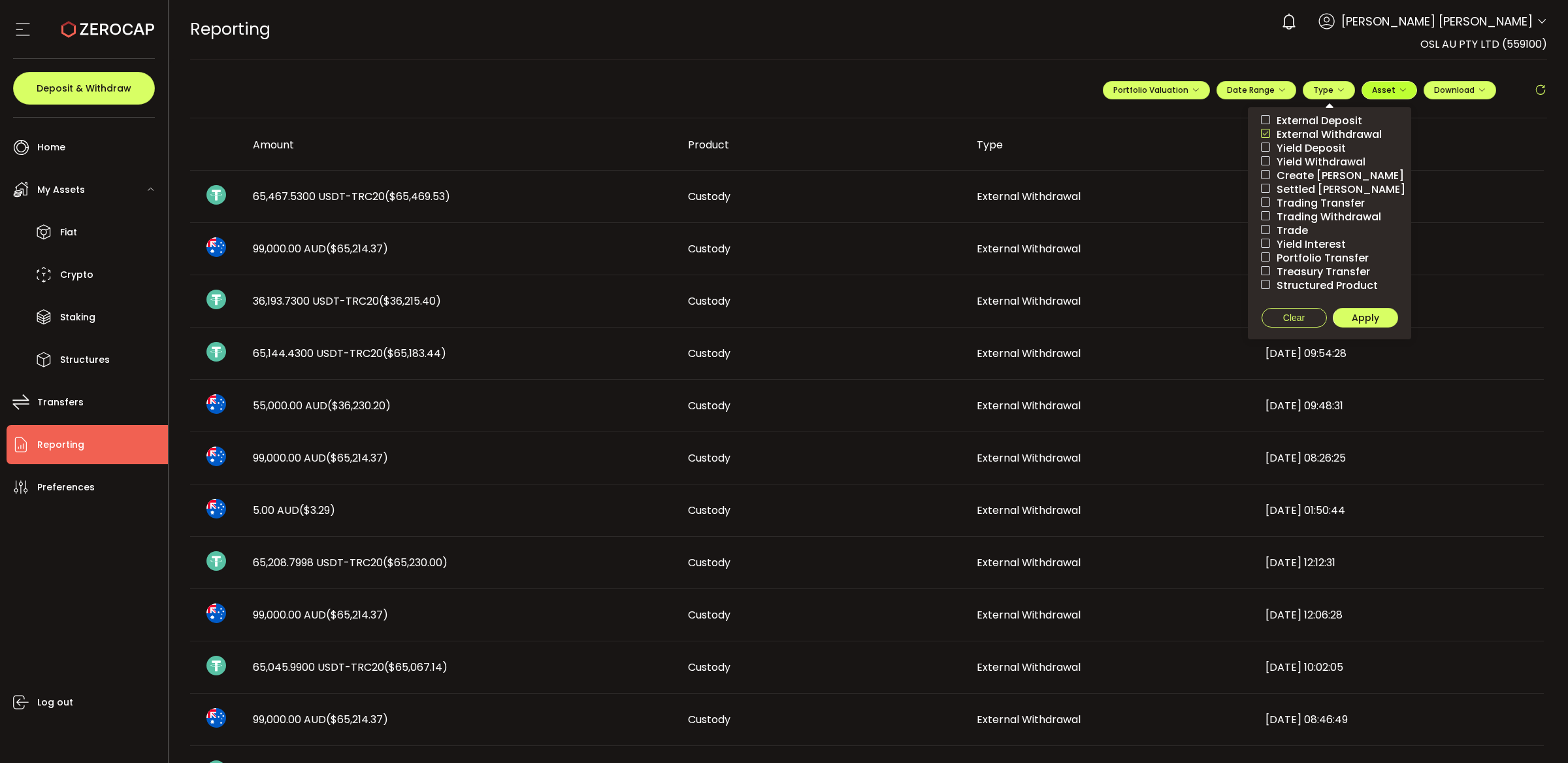
click at [1381, 85] on span "Asset" at bounding box center [1384, 89] width 24 height 11
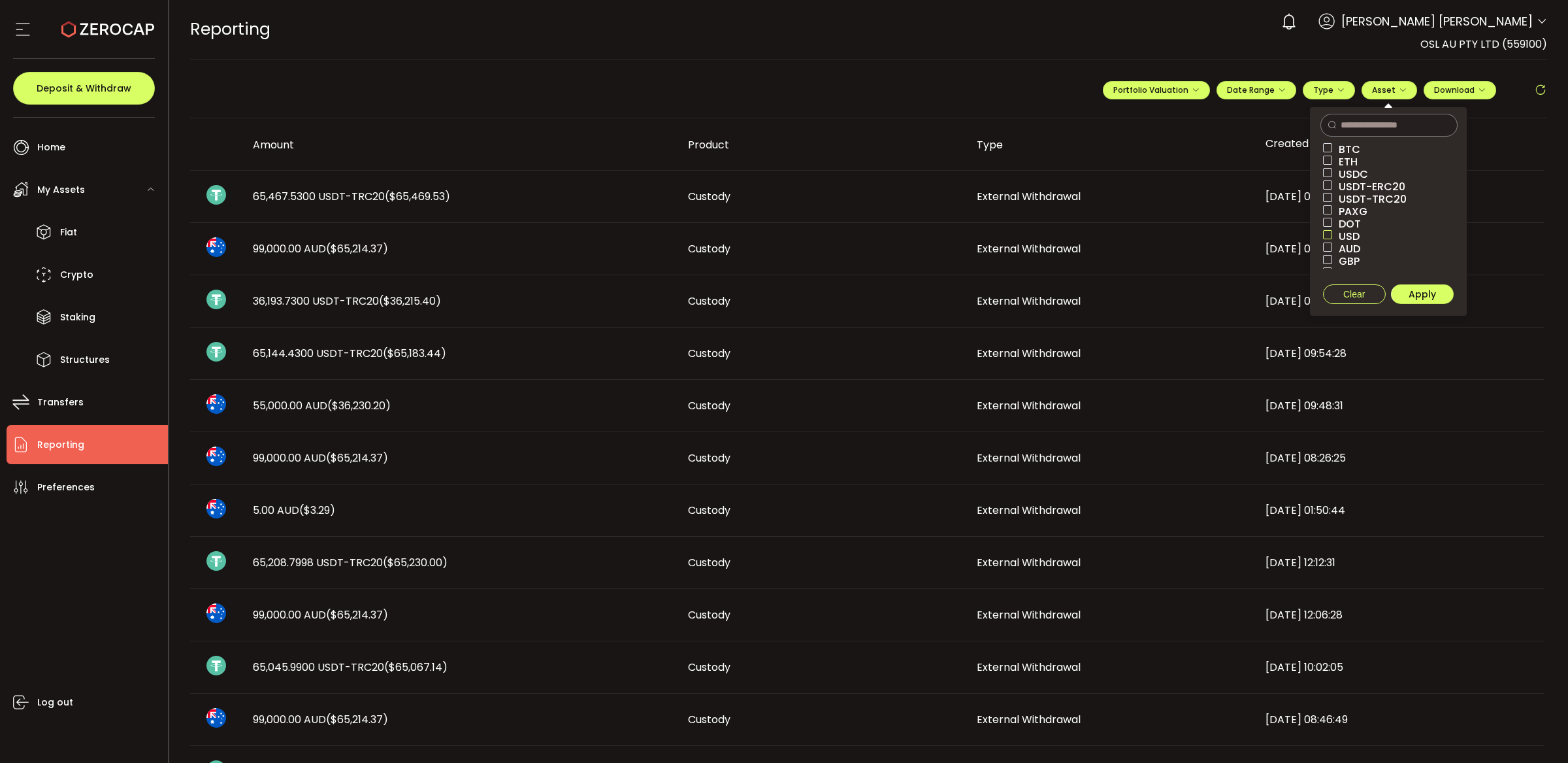
click at [1323, 236] on span at bounding box center [1327, 234] width 9 height 9
click at [1423, 301] on button "Apply" at bounding box center [1422, 294] width 63 height 20
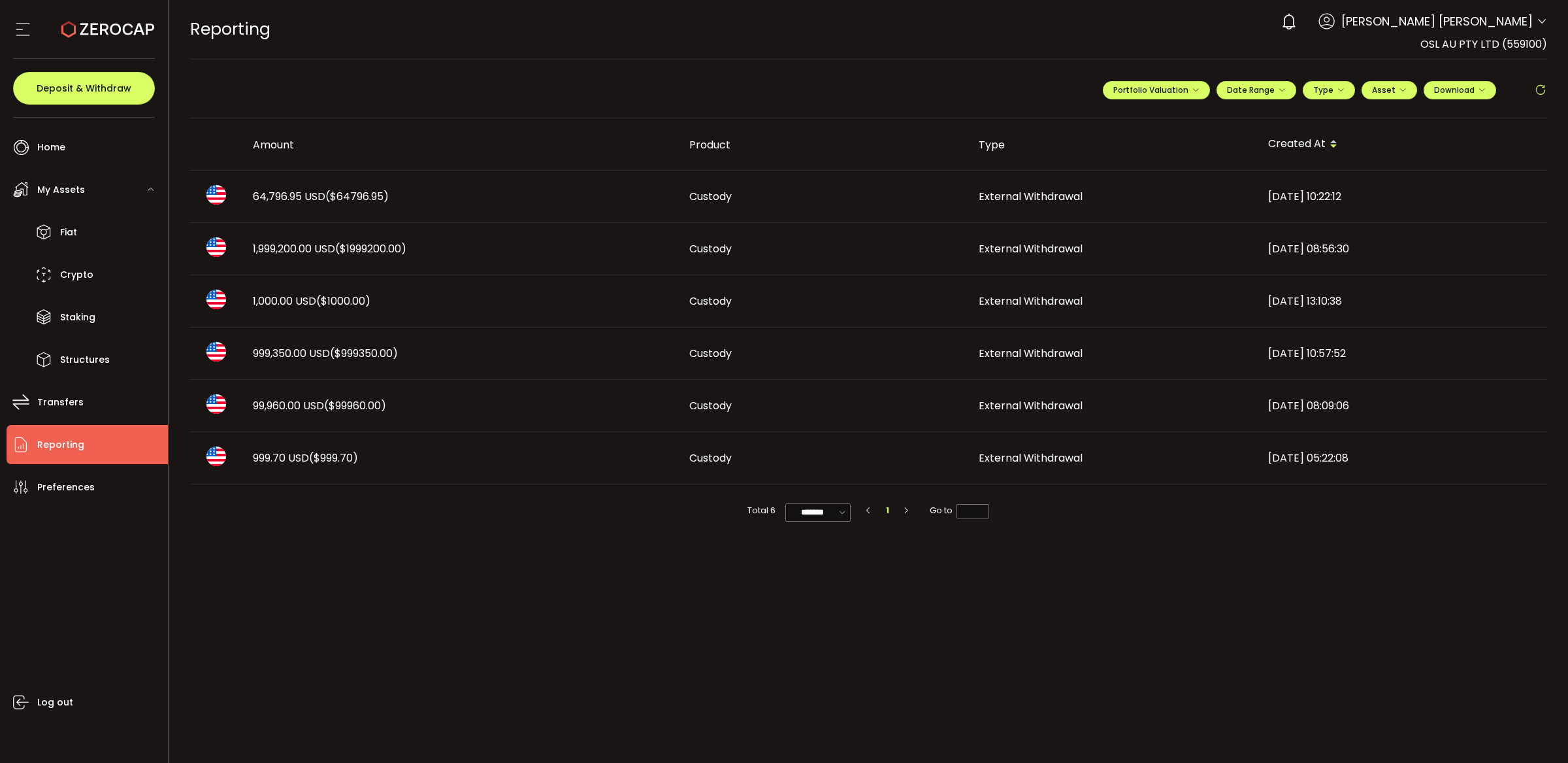
click at [390, 468] on td "999.70 USD ($999.70)" at bounding box center [460, 457] width 436 height 52
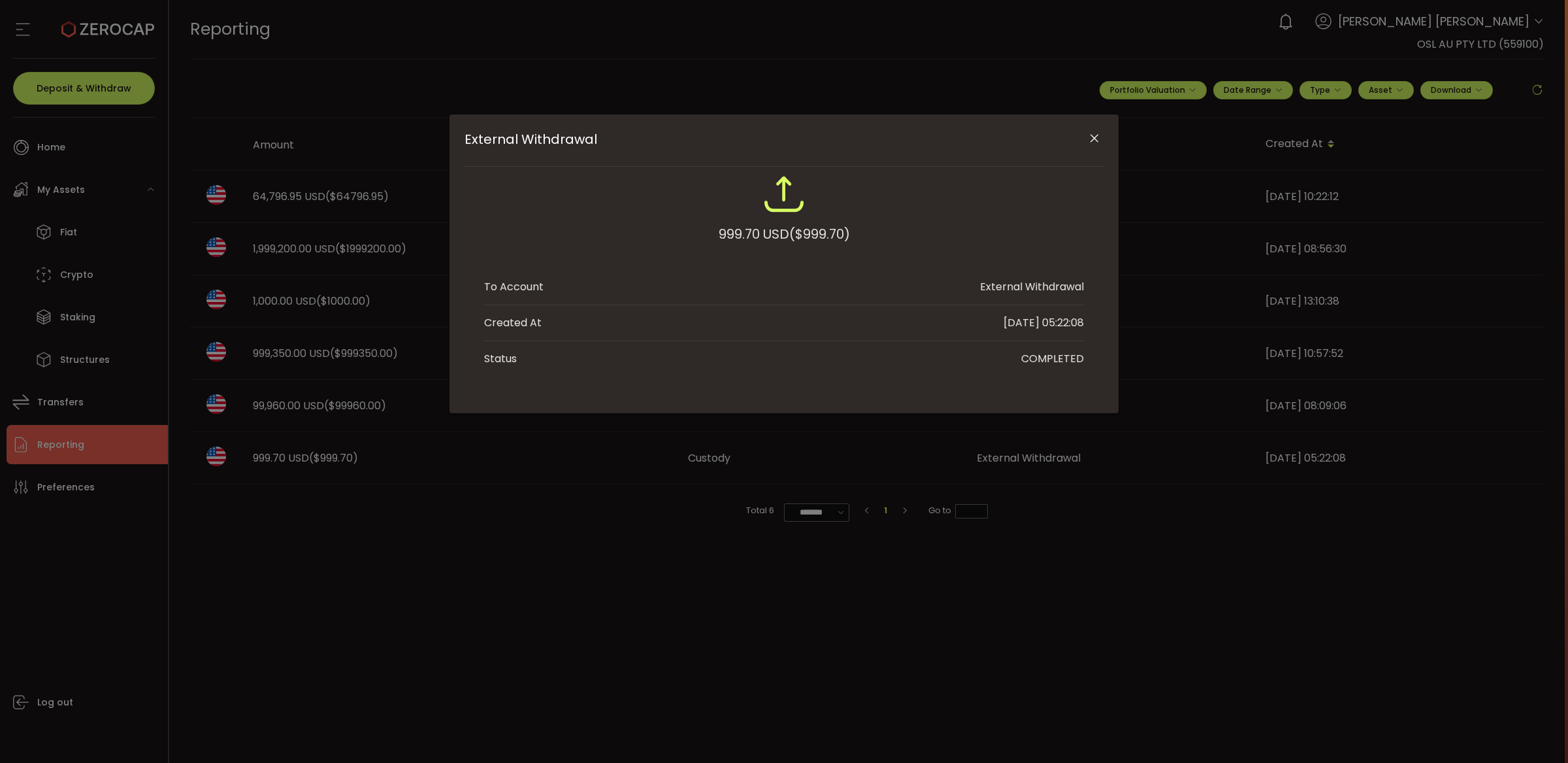
drag, startPoint x: 488, startPoint y: 381, endPoint x: 428, endPoint y: 514, distance: 145.9
click at [428, 514] on div "External Withdrawal 999.70 USD ($999.70) To Account External Withdrawal Created…" at bounding box center [784, 382] width 1568 height 763
click at [523, 508] on div "External Withdrawal 999.70 USD ($999.70) To Account External Withdrawal Created…" at bounding box center [784, 382] width 1568 height 763
click at [390, 404] on div "External Withdrawal 999.70 USD ($999.70) To Account External Withdrawal Created…" at bounding box center [784, 382] width 1568 height 763
click at [419, 401] on div "External Withdrawal 999.70 USD ($999.70) To Account External Withdrawal Created…" at bounding box center [784, 382] width 1568 height 763
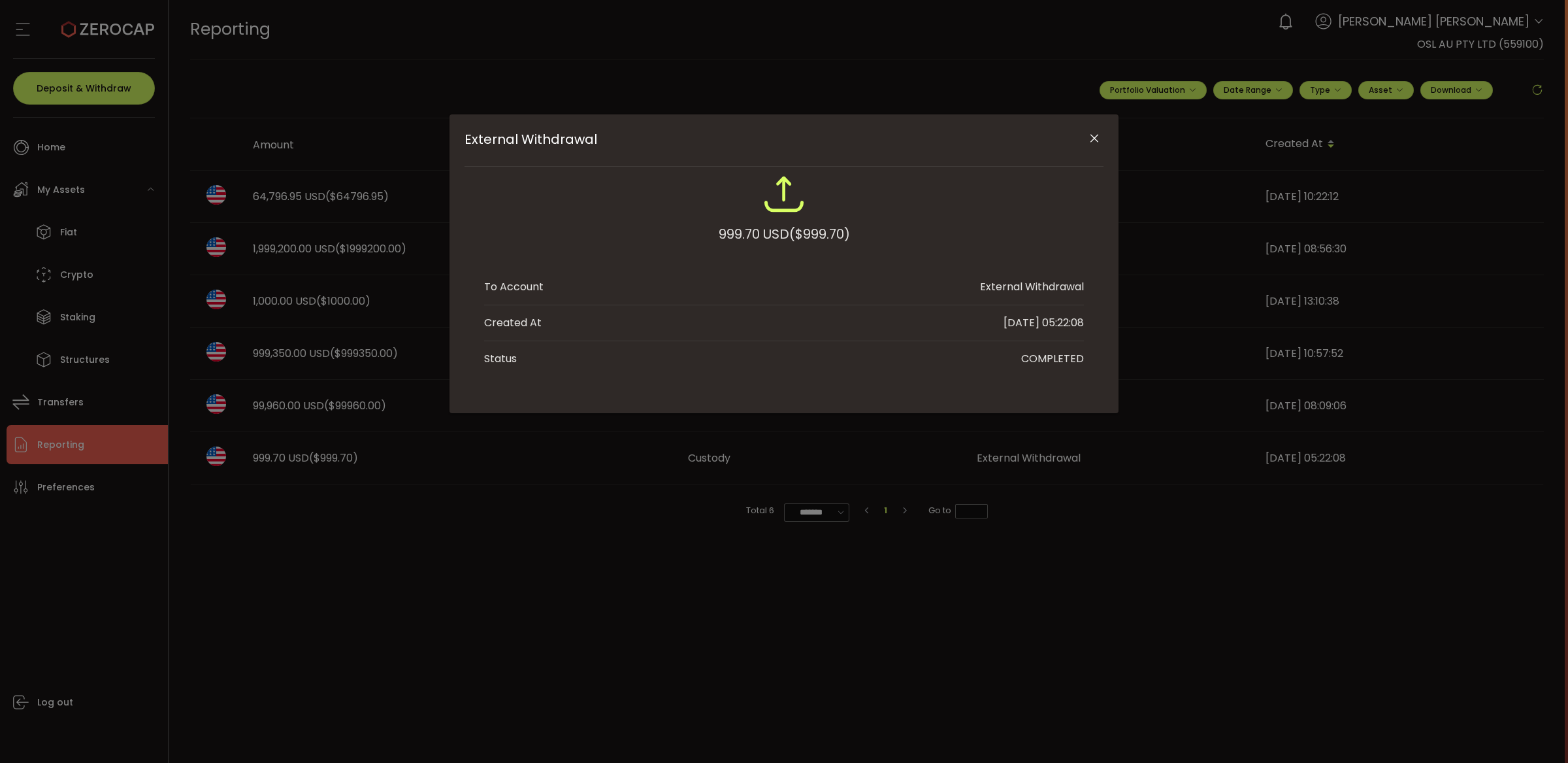
click at [1102, 132] on button "Close" at bounding box center [1094, 139] width 23 height 23
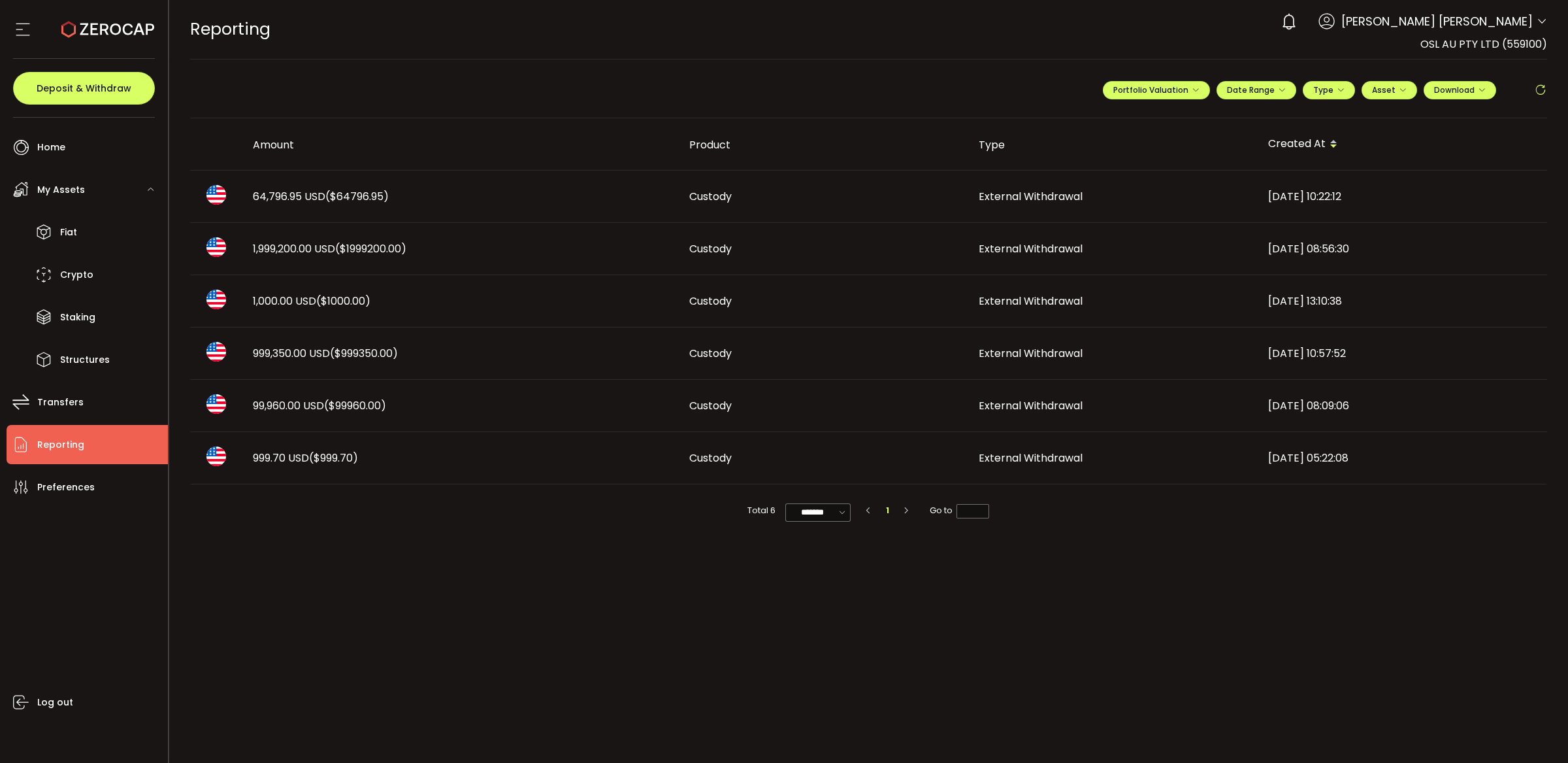
click at [1190, 391] on td "External Withdrawal" at bounding box center [1113, 405] width 289 height 52
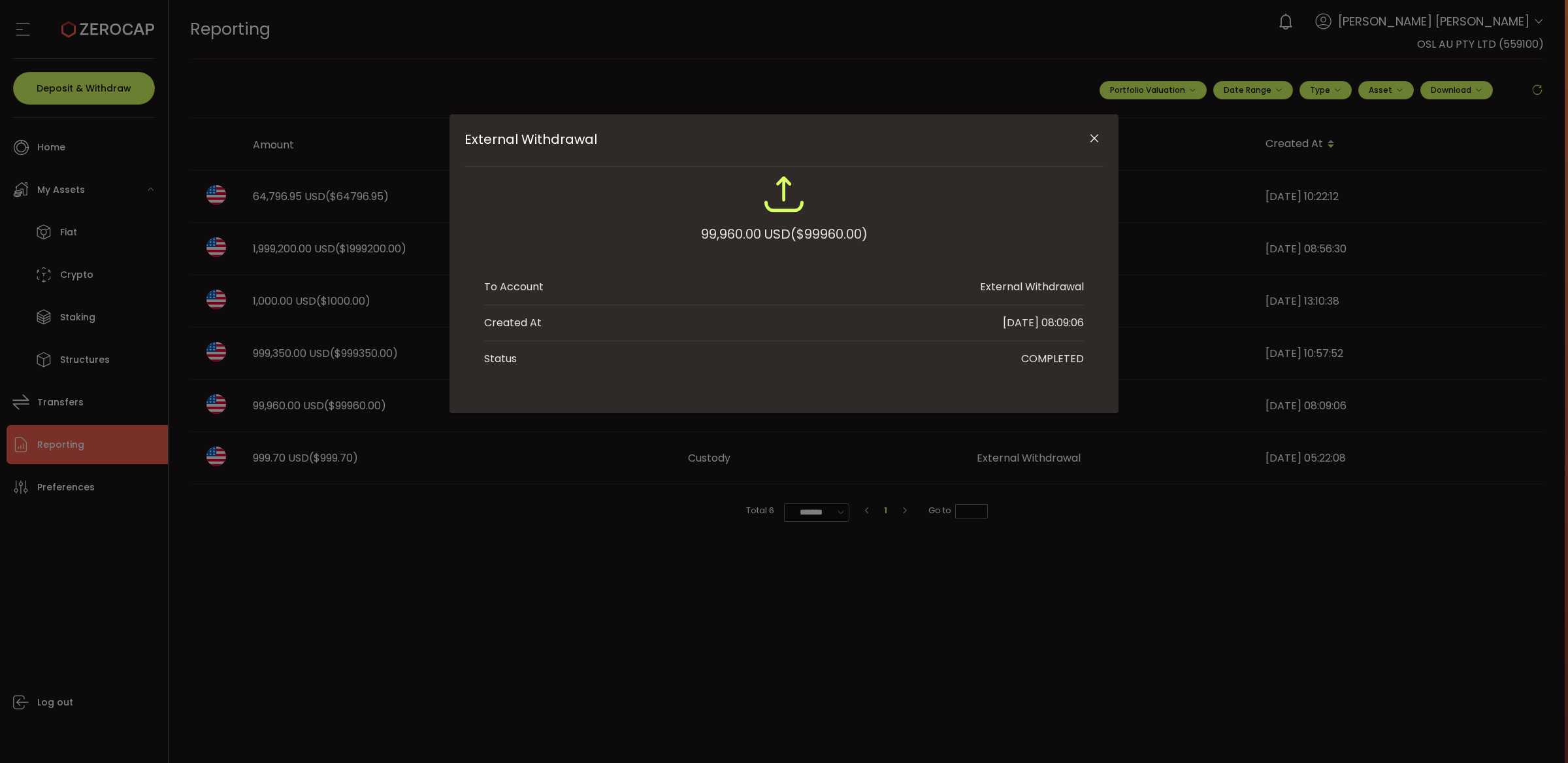
click at [1104, 126] on div "External Withdrawal 99,960.00 USD ($99960.00) To Account External Withdrawal Cr…" at bounding box center [784, 264] width 669 height 299
click at [1097, 135] on button "Close" at bounding box center [1094, 139] width 23 height 23
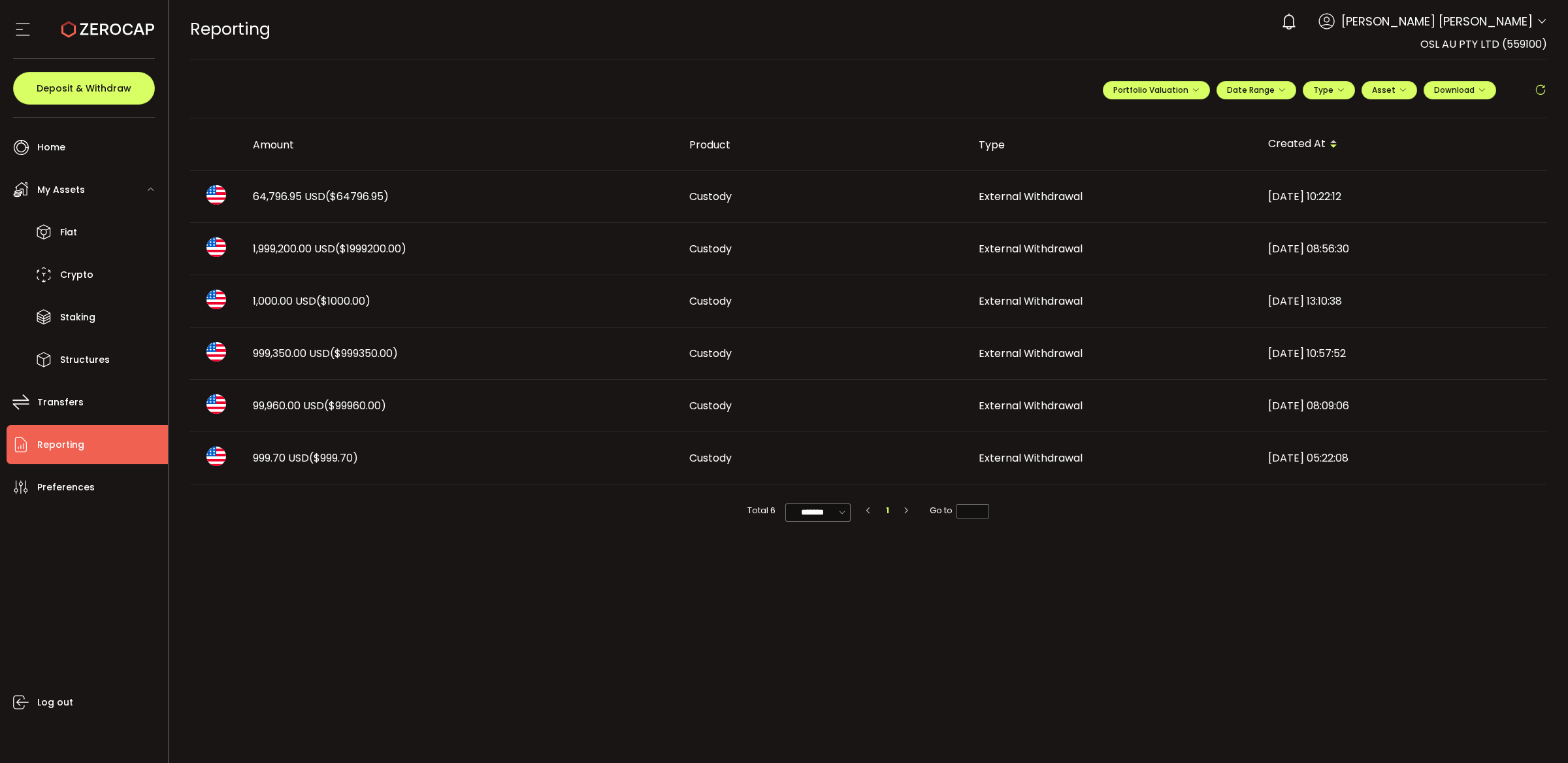
click at [1177, 353] on div "External Withdrawal" at bounding box center [1113, 353] width 289 height 15
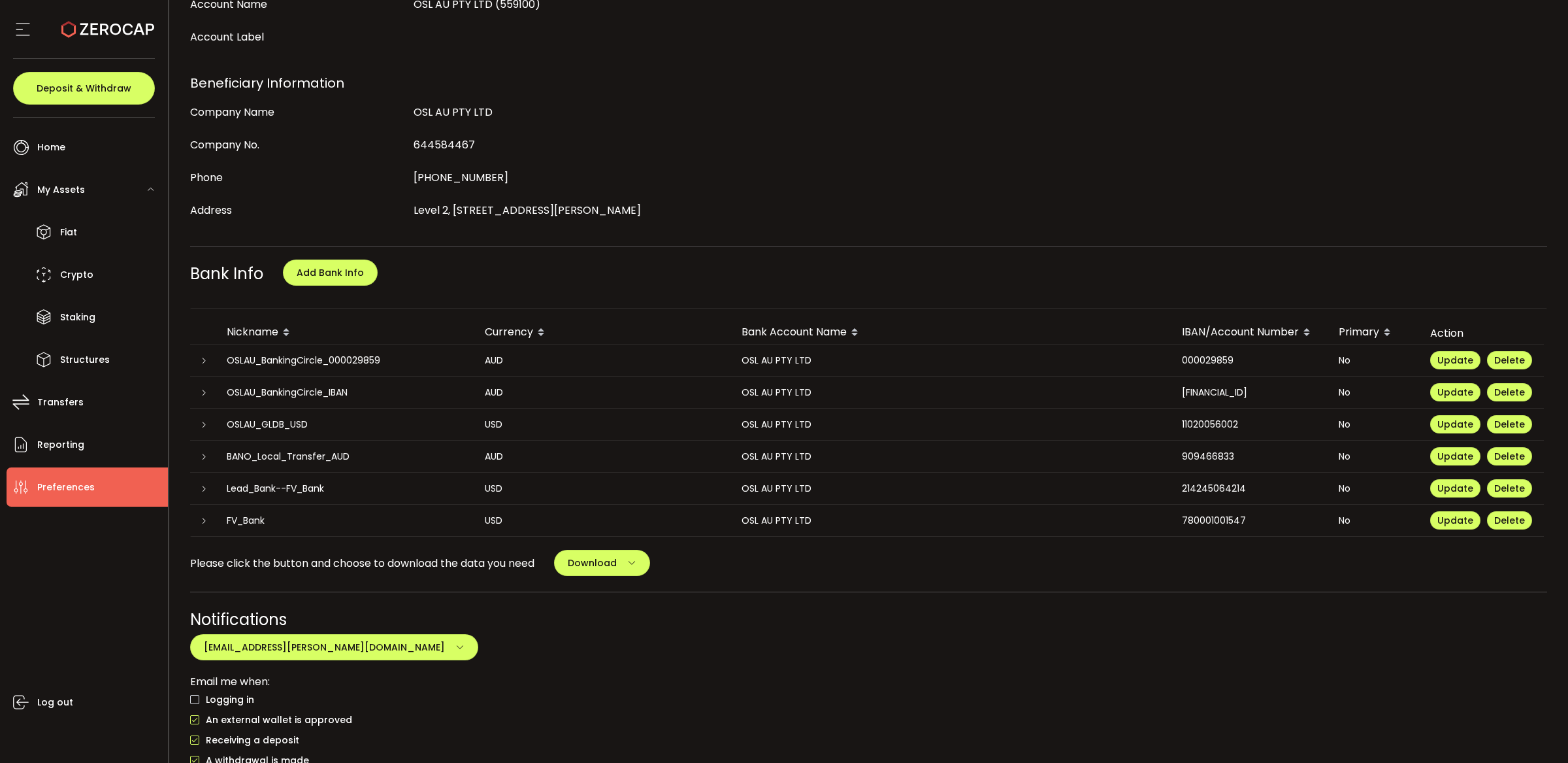
scroll to position [466, 0]
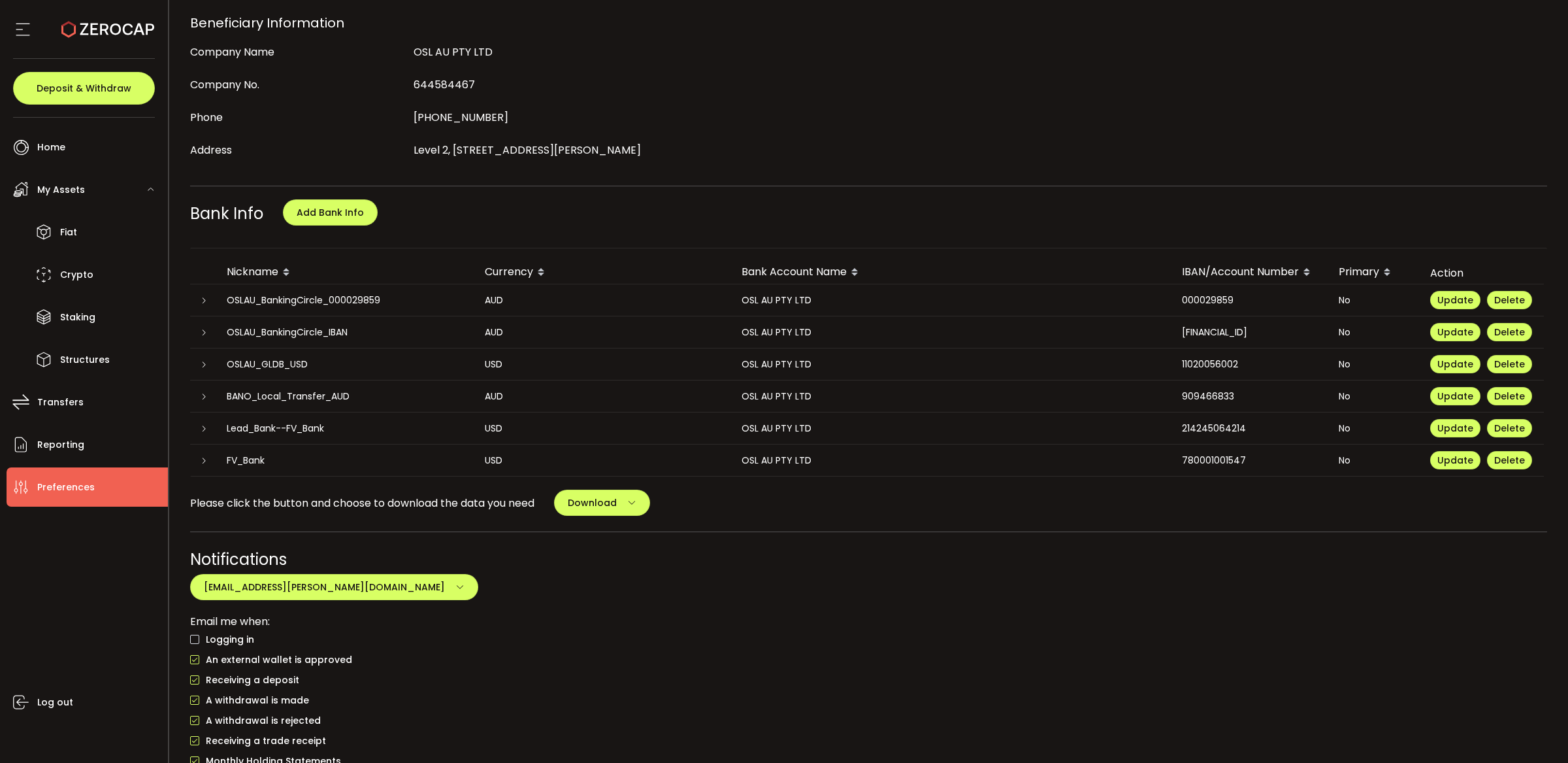
click at [204, 425] on icon at bounding box center [204, 429] width 8 height 8
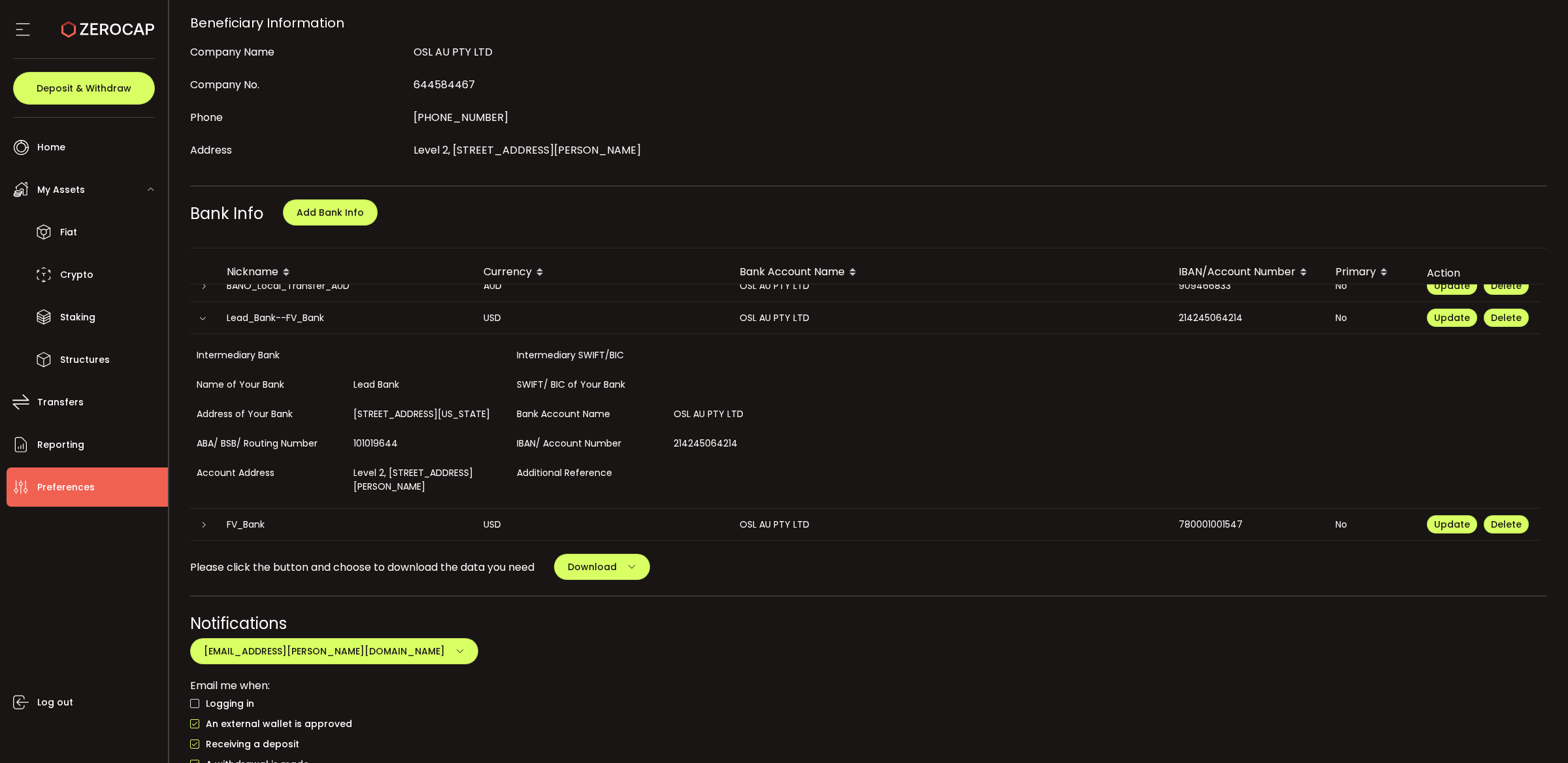
scroll to position [128, 0]
click at [203, 521] on icon at bounding box center [204, 525] width 8 height 8
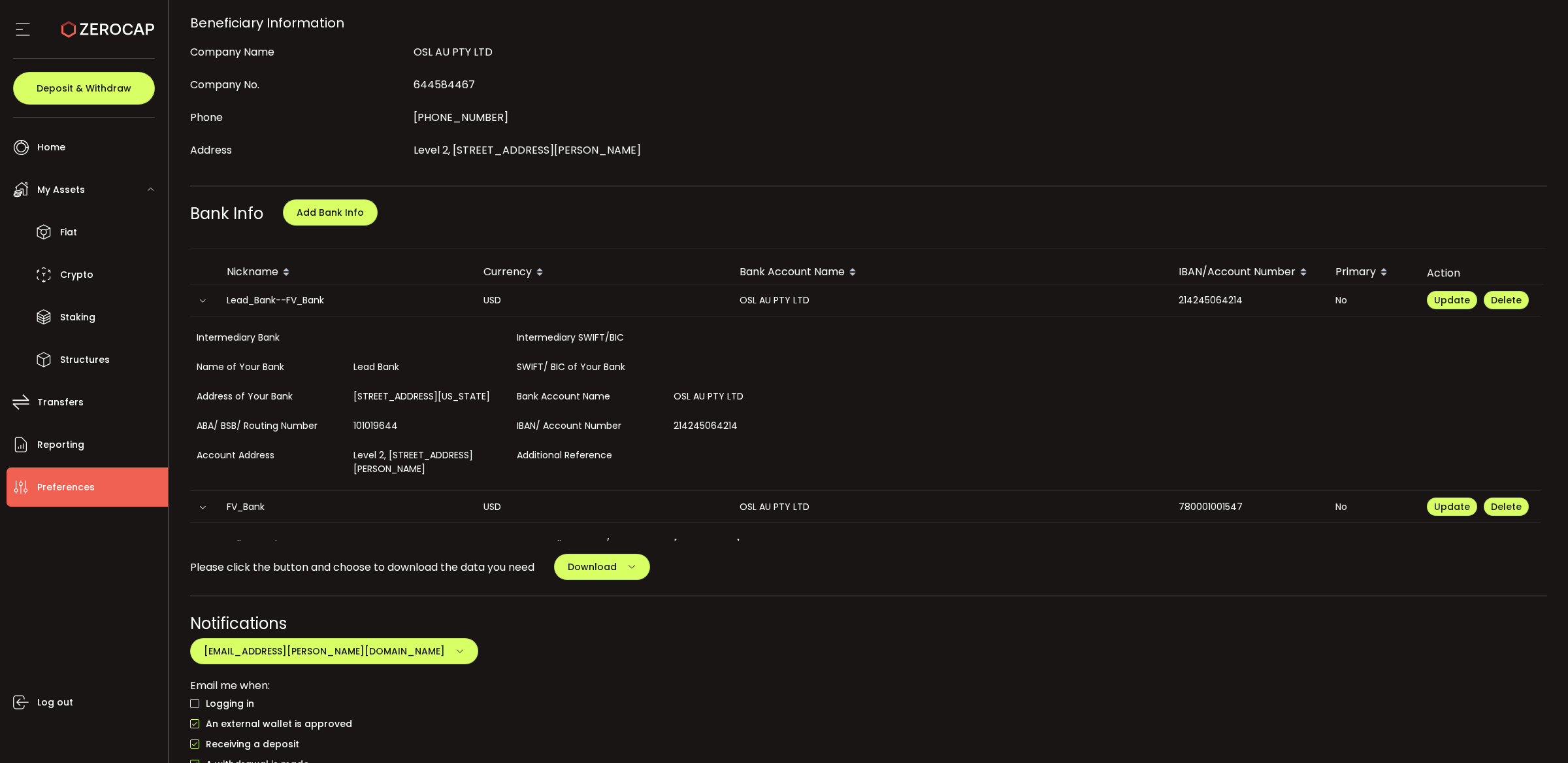
click at [200, 511] on icon at bounding box center [203, 508] width 8 height 8
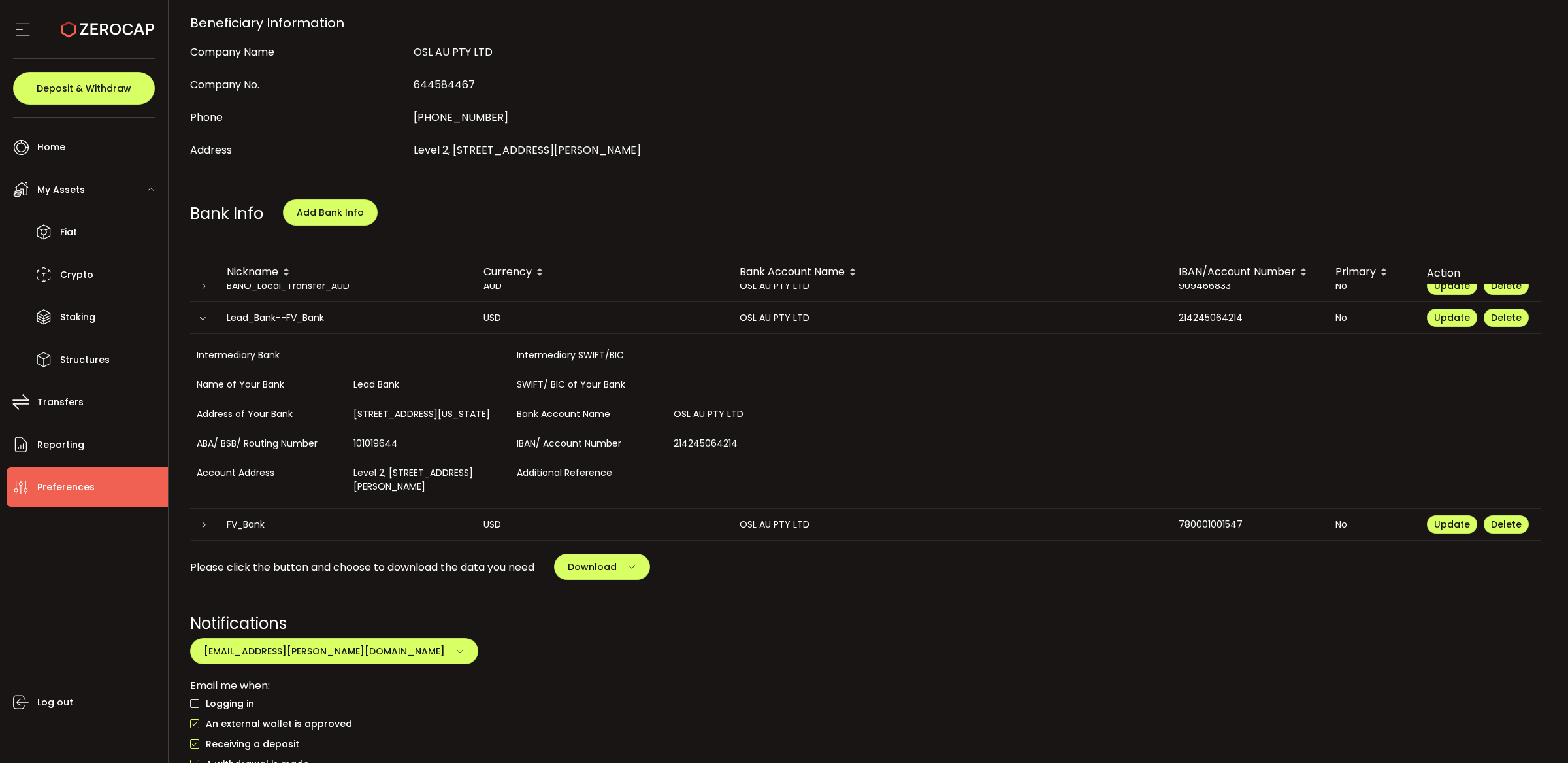
click at [203, 521] on icon at bounding box center [204, 525] width 8 height 8
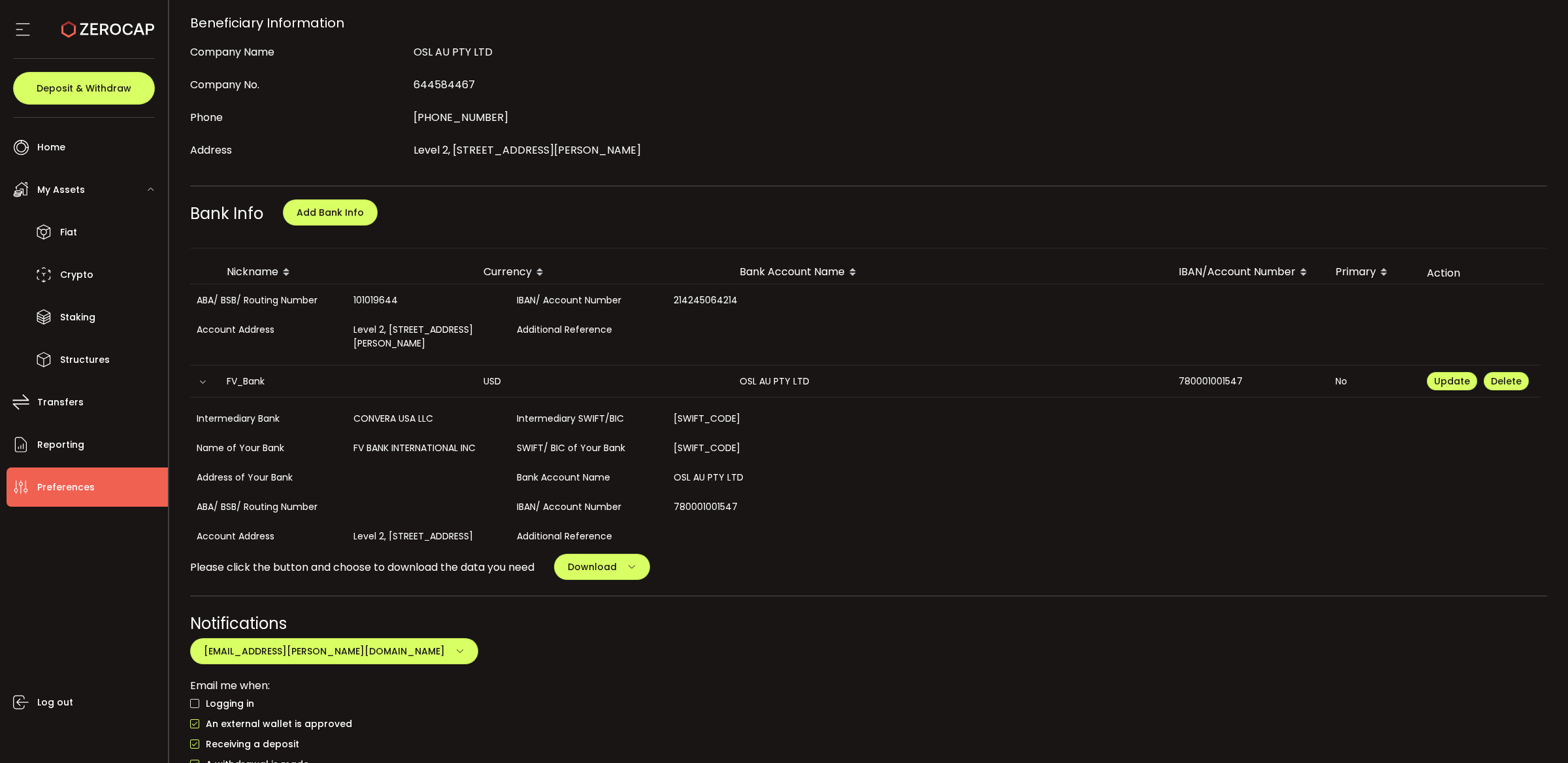
scroll to position [250, 0]
click at [962, 361] on div "Account Address [STREET_ADDRESS][PERSON_NAME] Additional Reference" at bounding box center [866, 339] width 1351 height 43
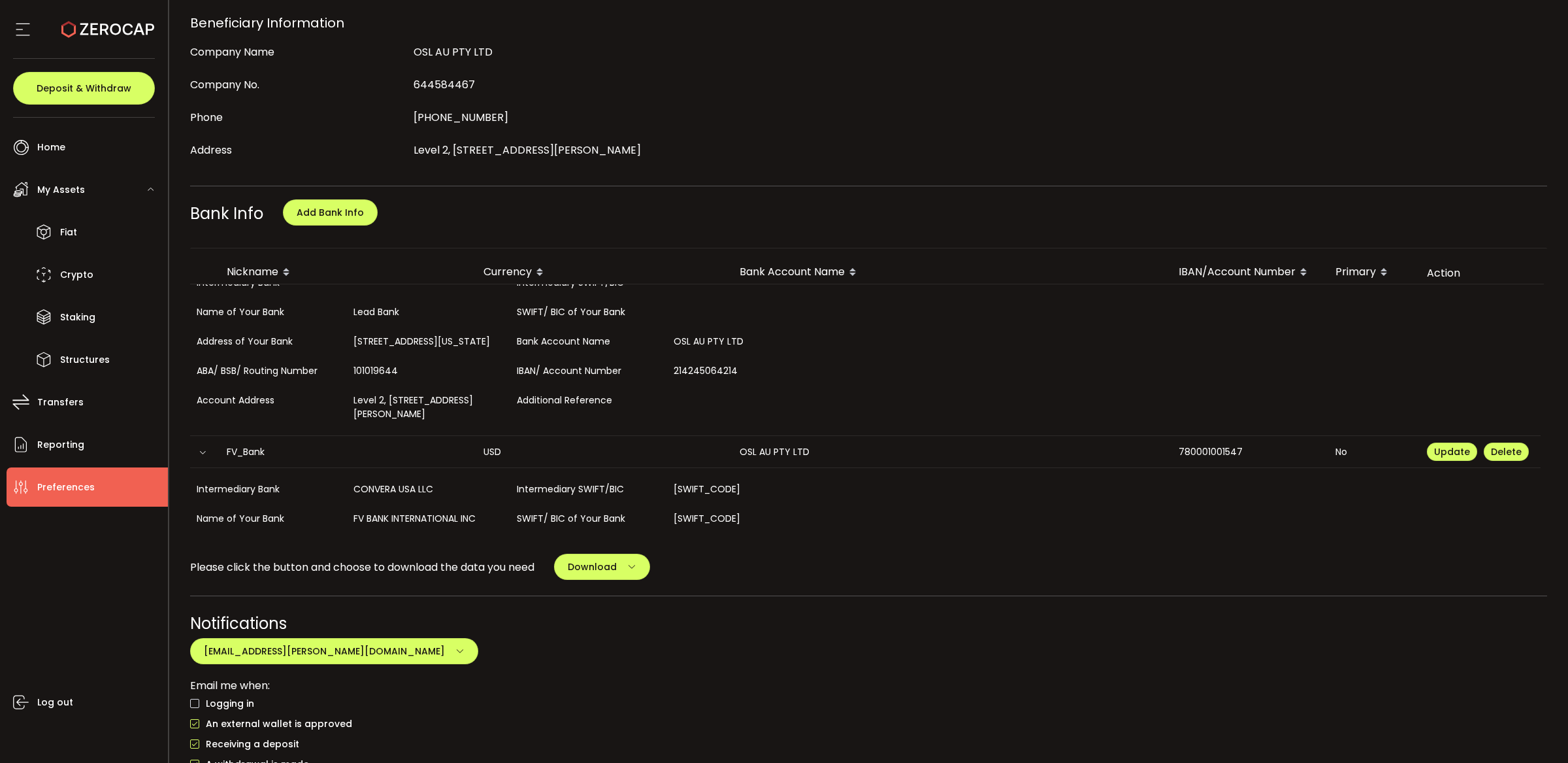
scroll to position [156, 0]
